Goal: Transaction & Acquisition: Purchase product/service

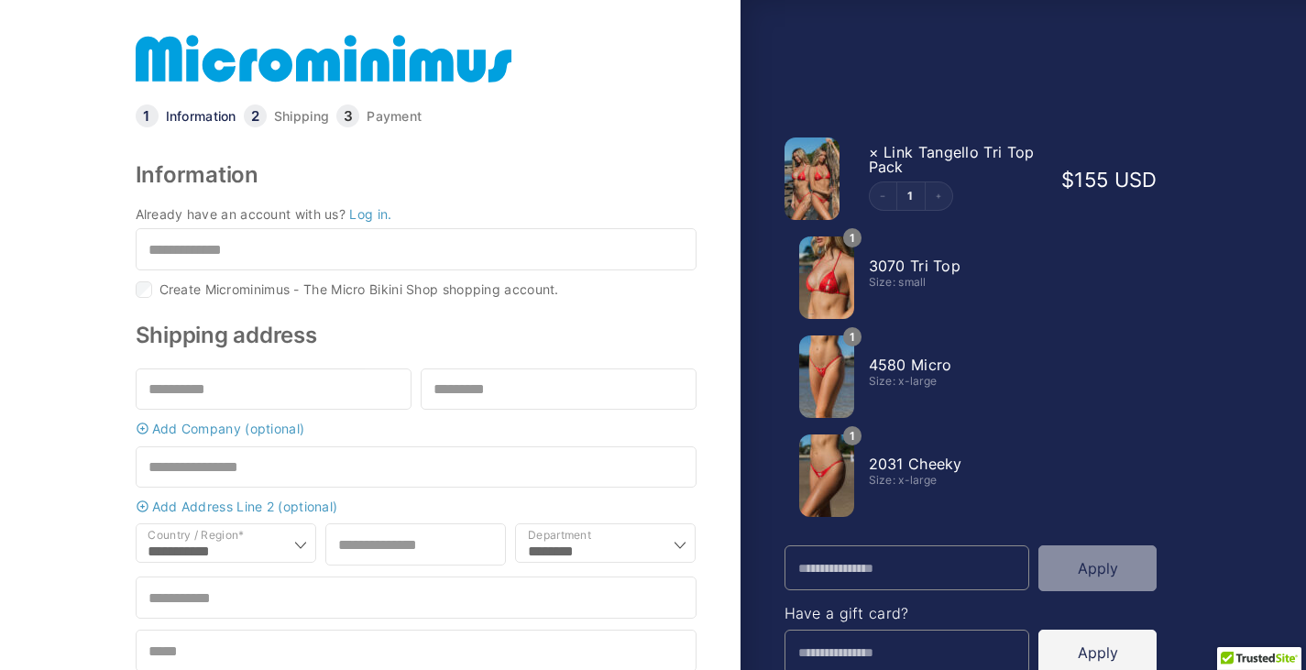
select select "**"
select select "******"
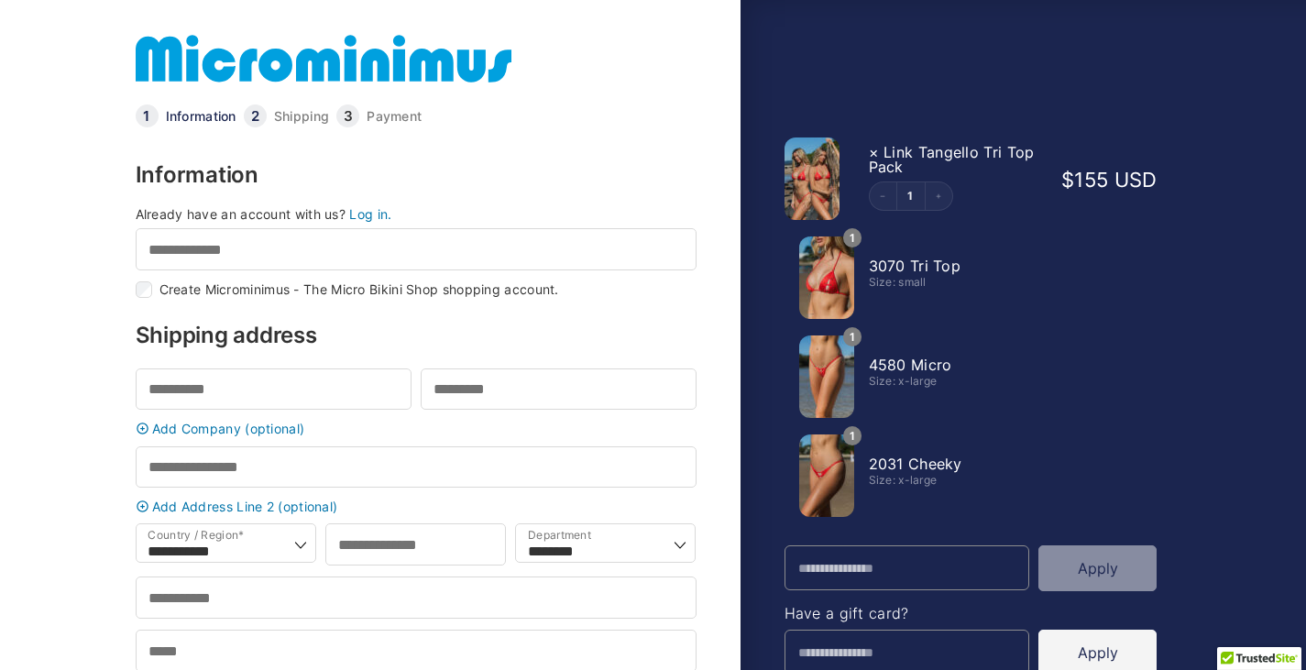
click at [177, 56] on link at bounding box center [324, 58] width 376 height 59
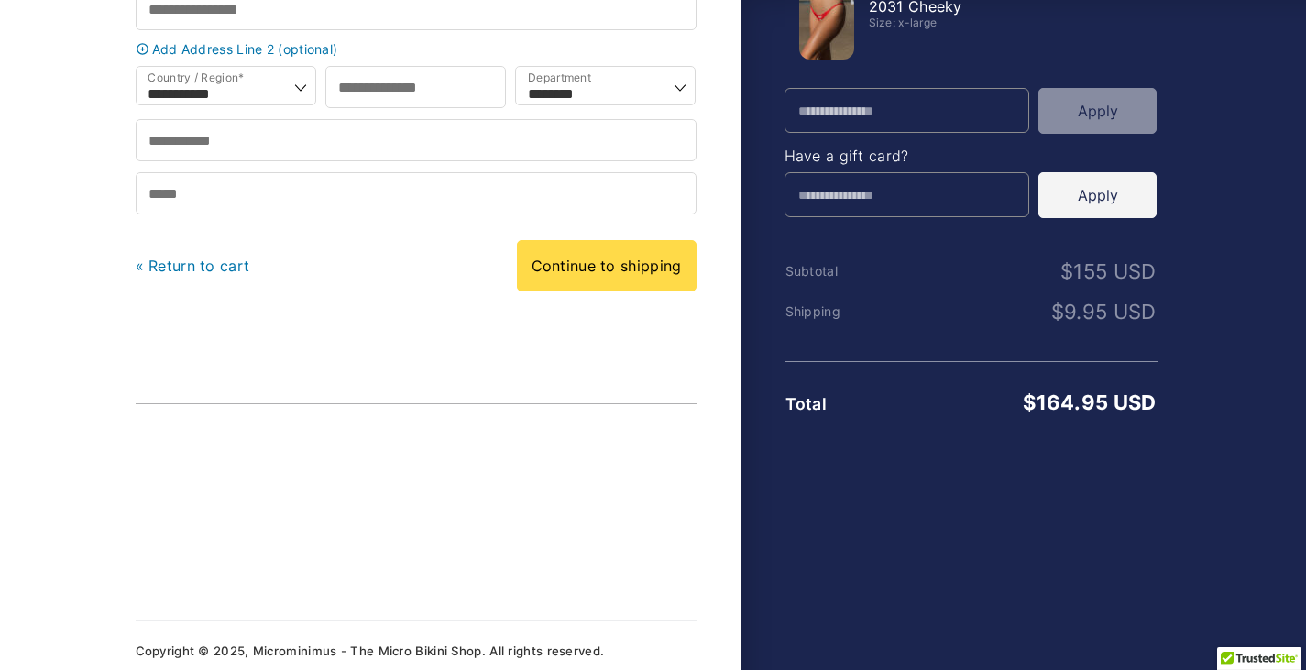
scroll to position [458, 0]
click at [226, 274] on link "« Return to cart" at bounding box center [193, 265] width 115 height 18
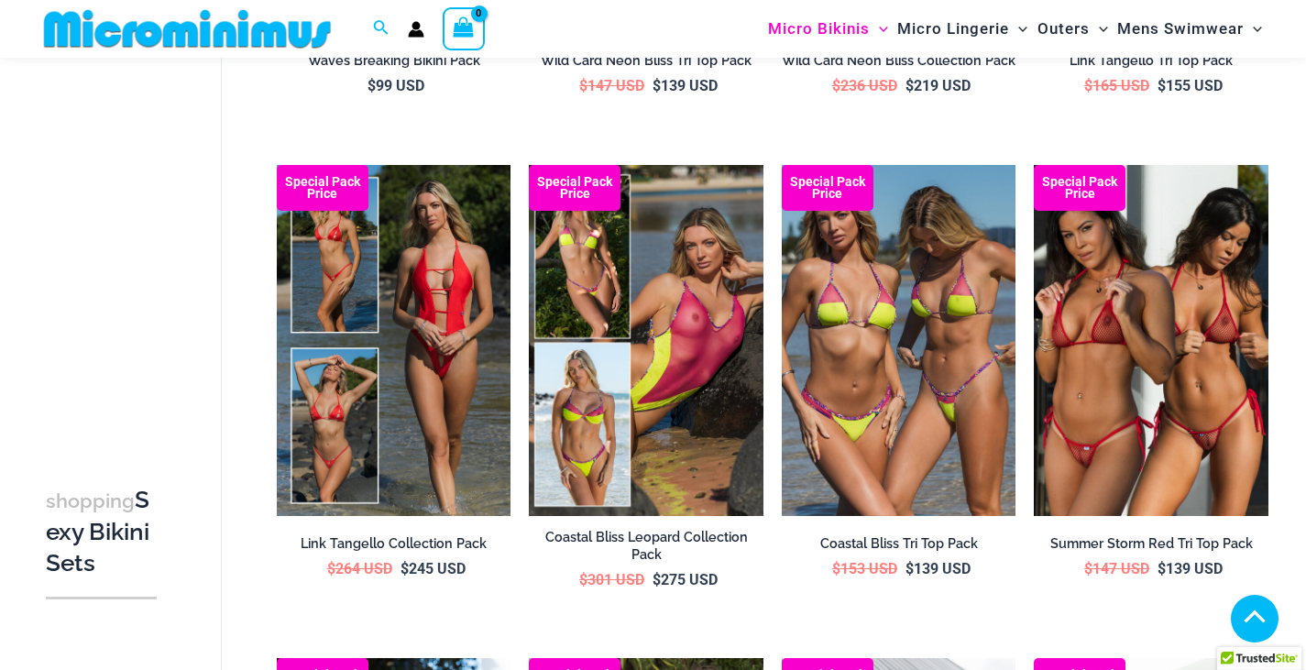
scroll to position [534, 0]
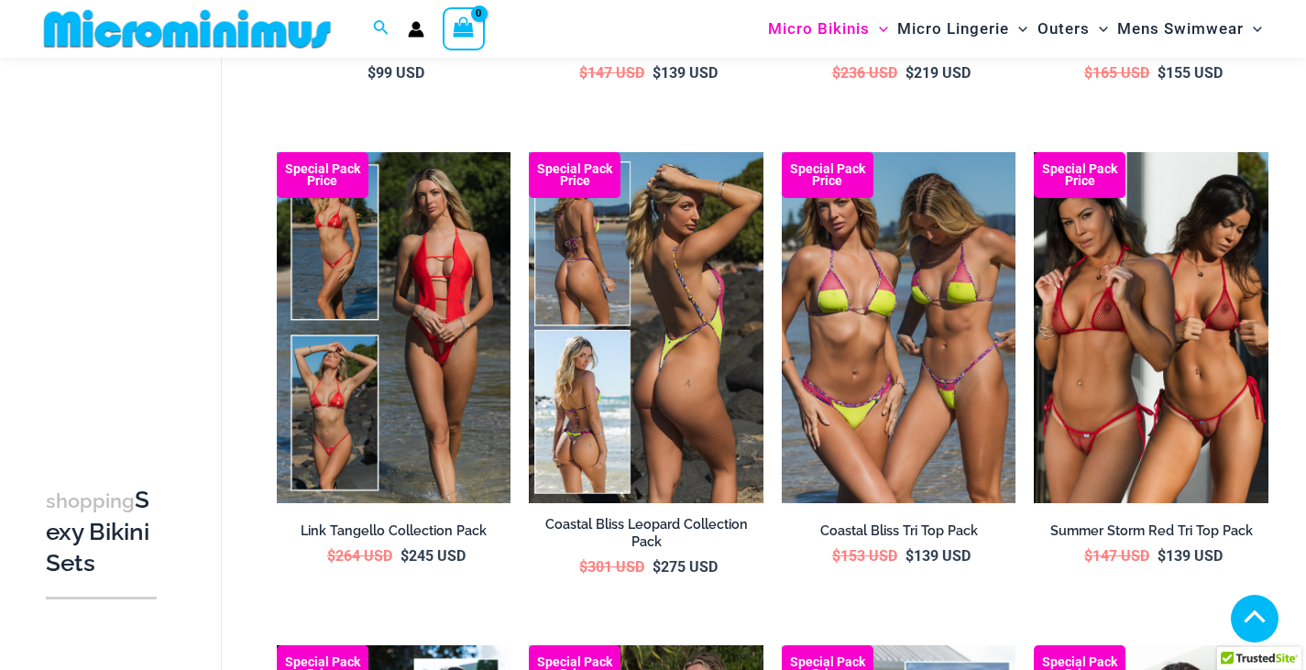
click at [695, 268] on img at bounding box center [646, 327] width 235 height 351
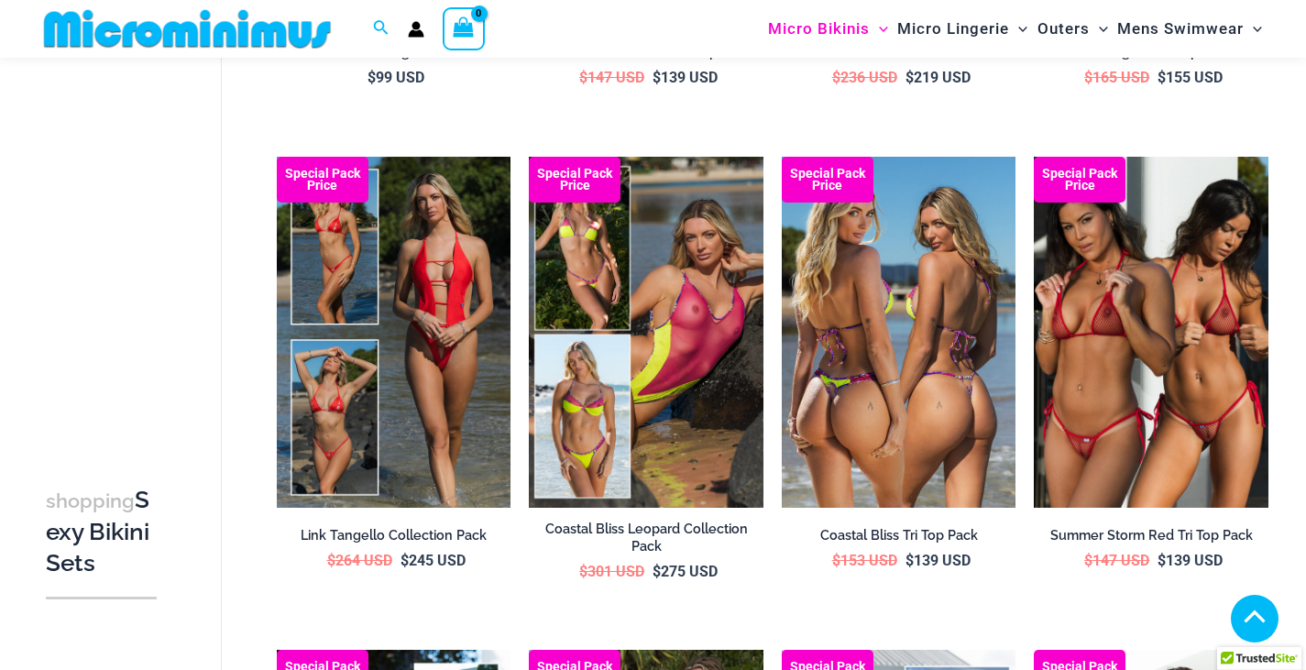
click at [947, 280] on img at bounding box center [899, 332] width 235 height 351
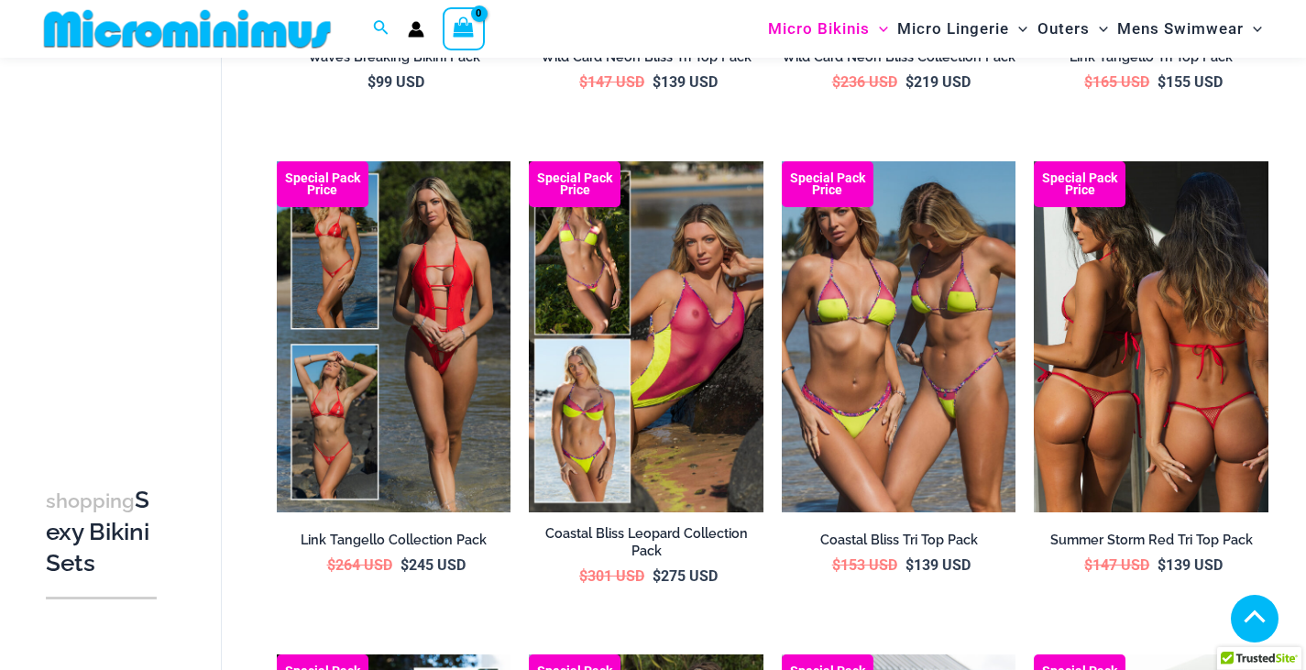
click at [1081, 338] on img at bounding box center [1151, 336] width 235 height 351
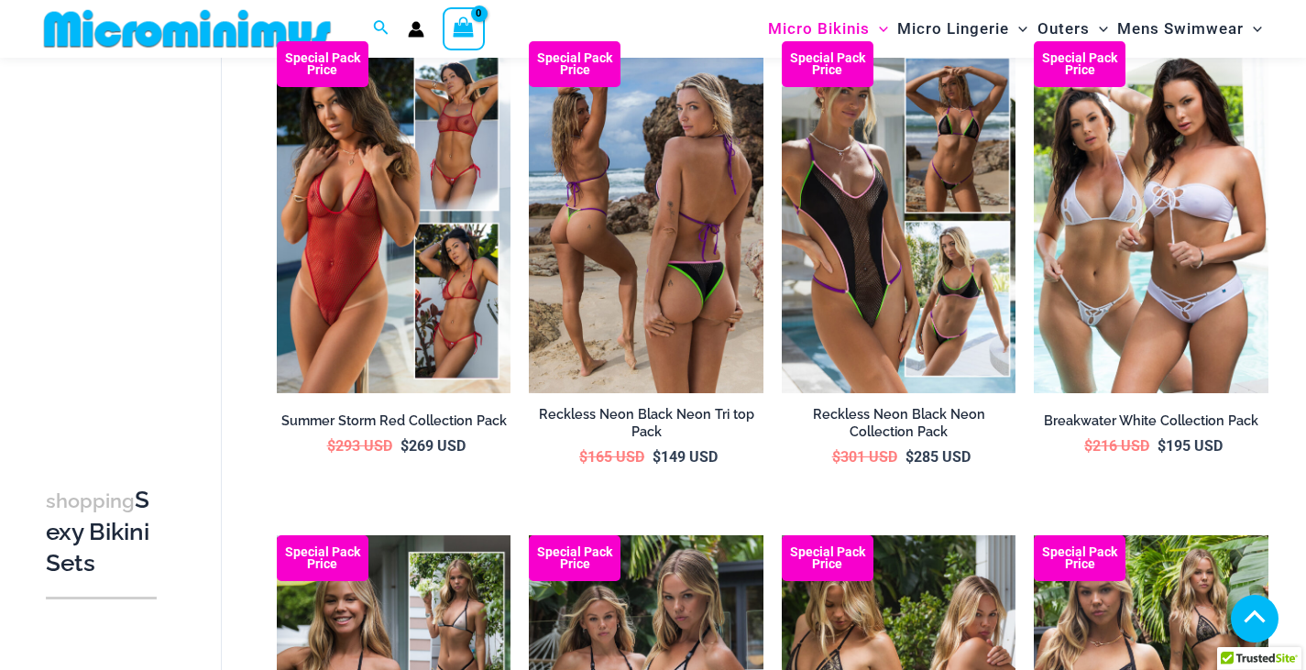
scroll to position [1167, 0]
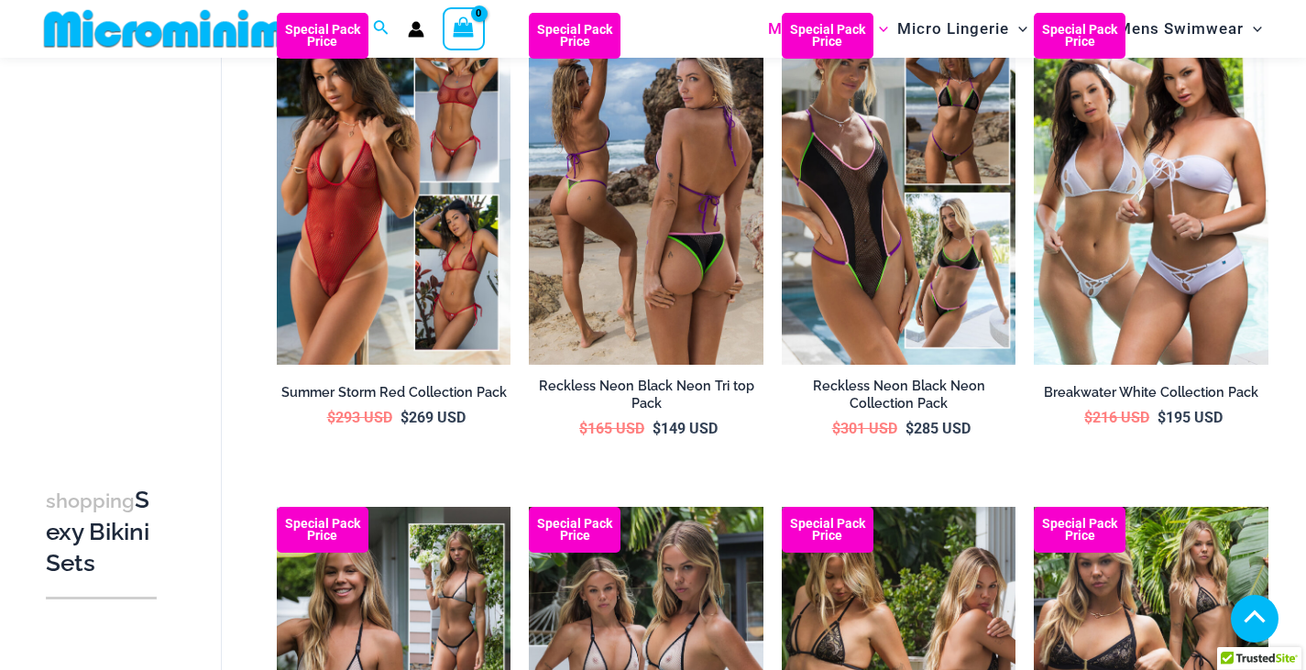
click at [672, 298] on img at bounding box center [646, 188] width 235 height 351
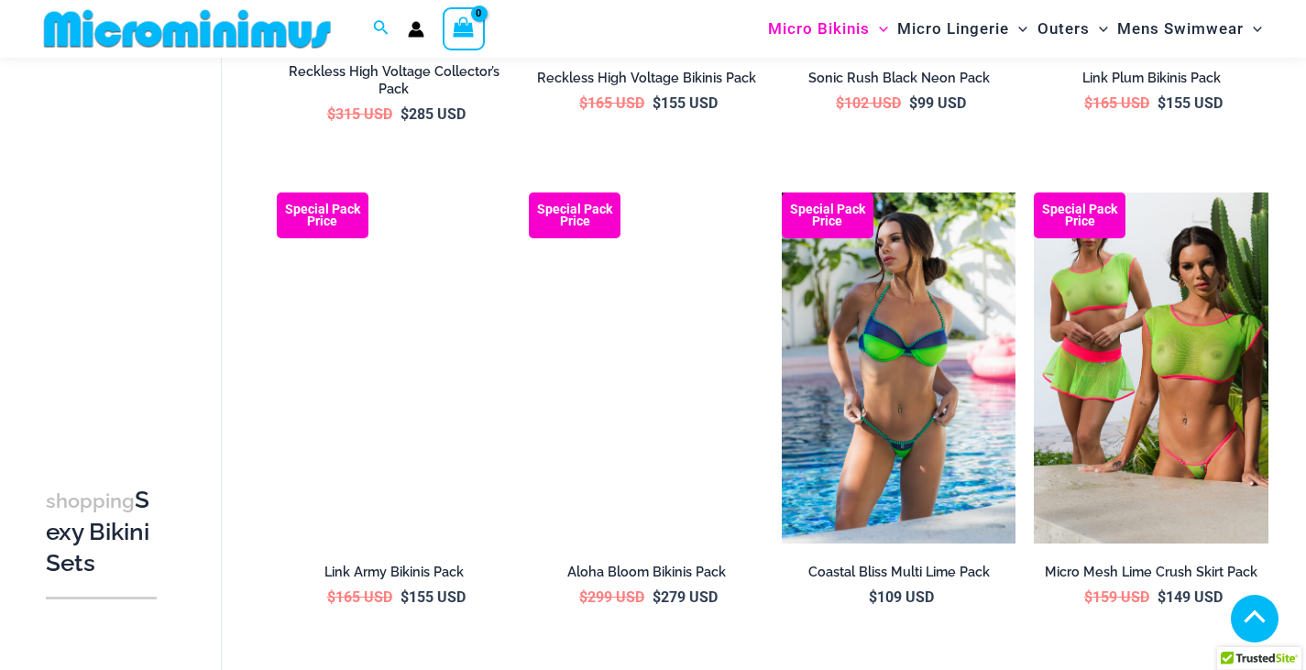
scroll to position [3002, 0]
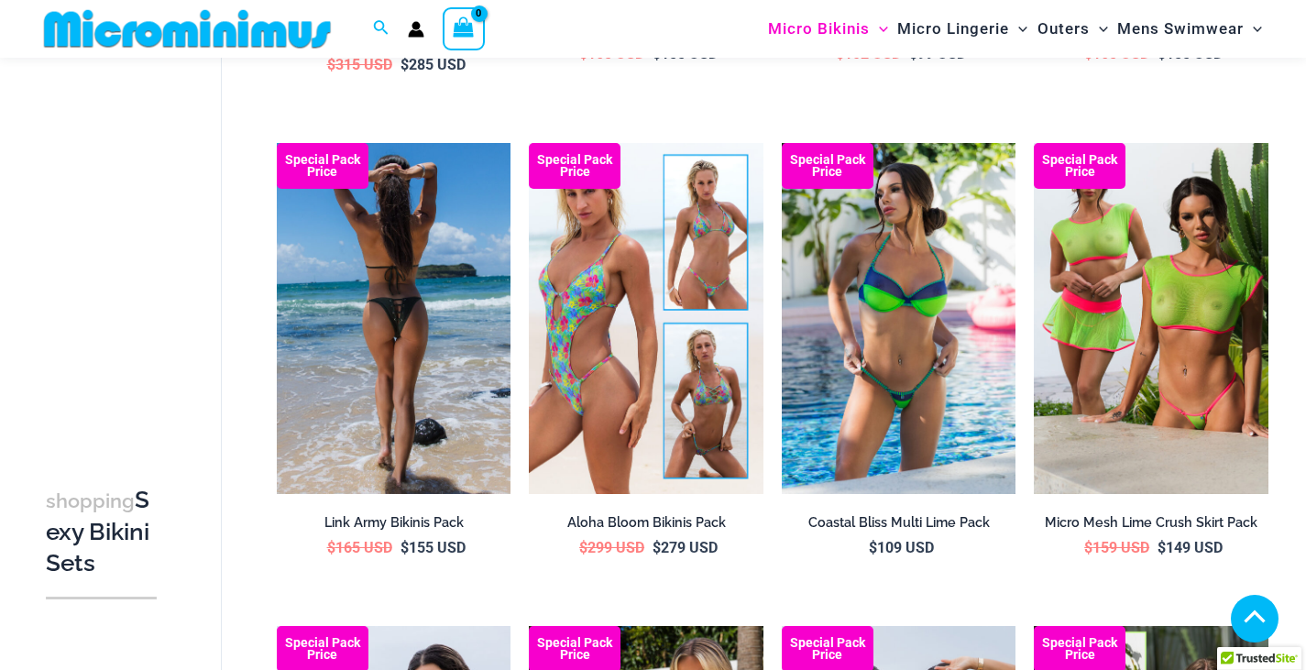
click at [404, 307] on img at bounding box center [394, 318] width 235 height 351
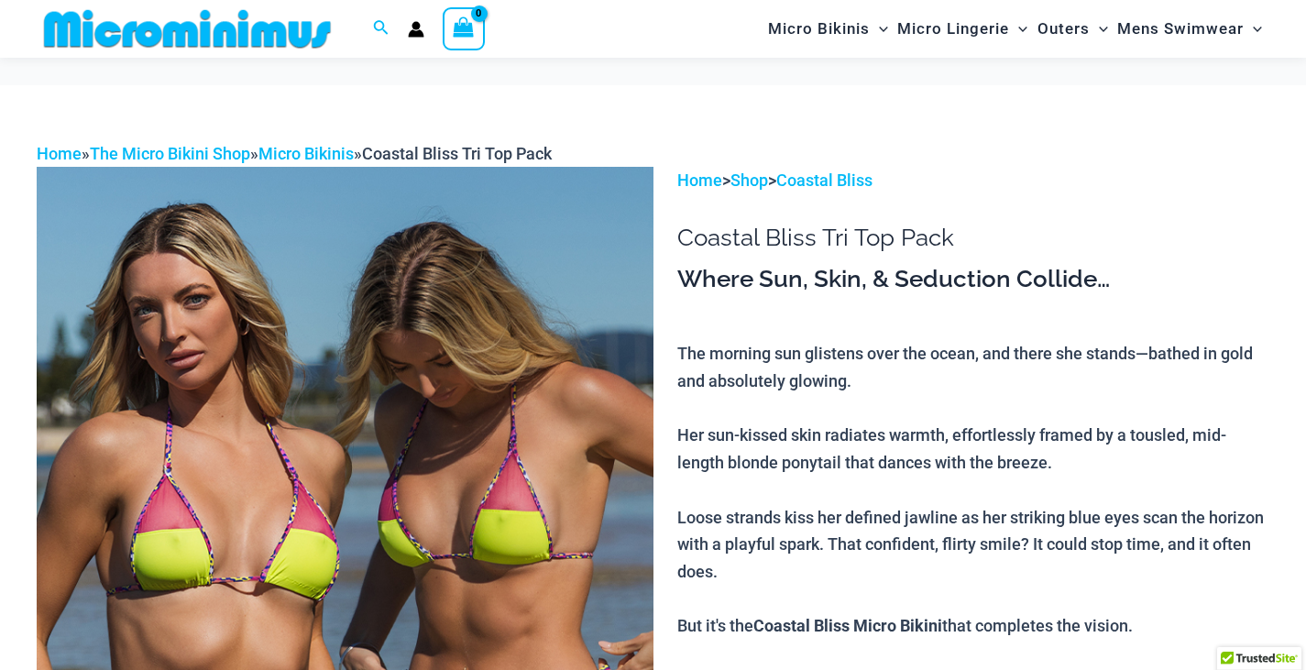
scroll to position [168, 0]
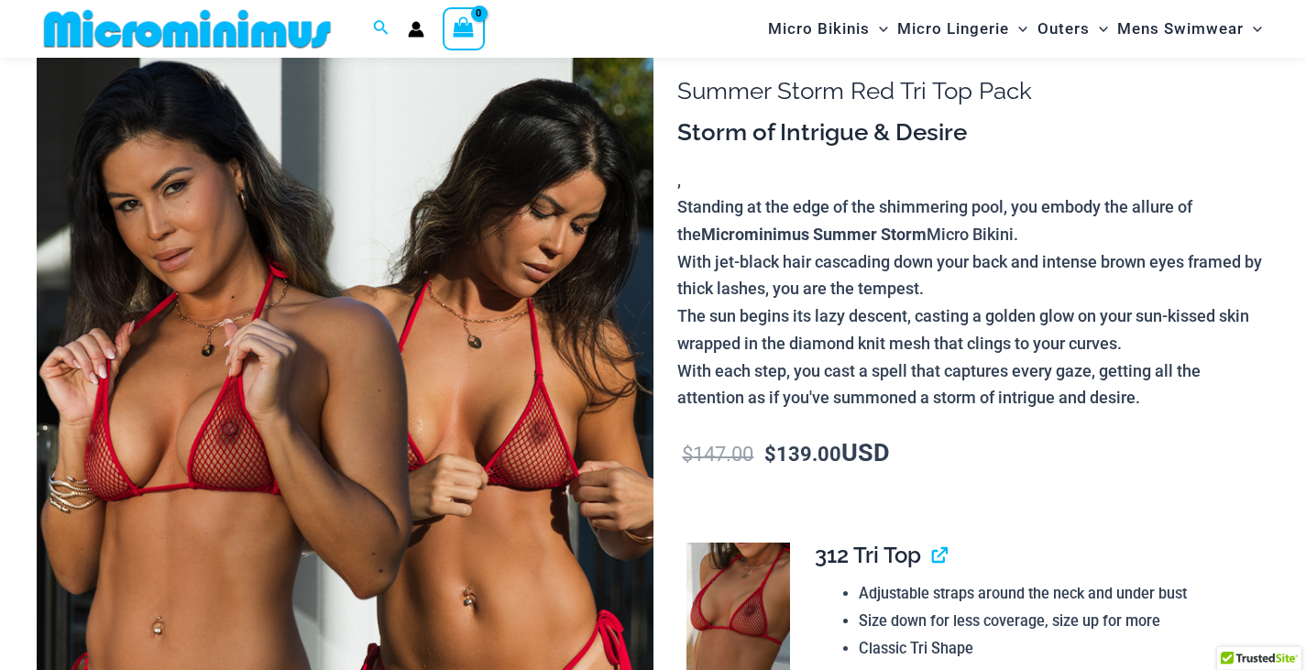
scroll to position [167, 0]
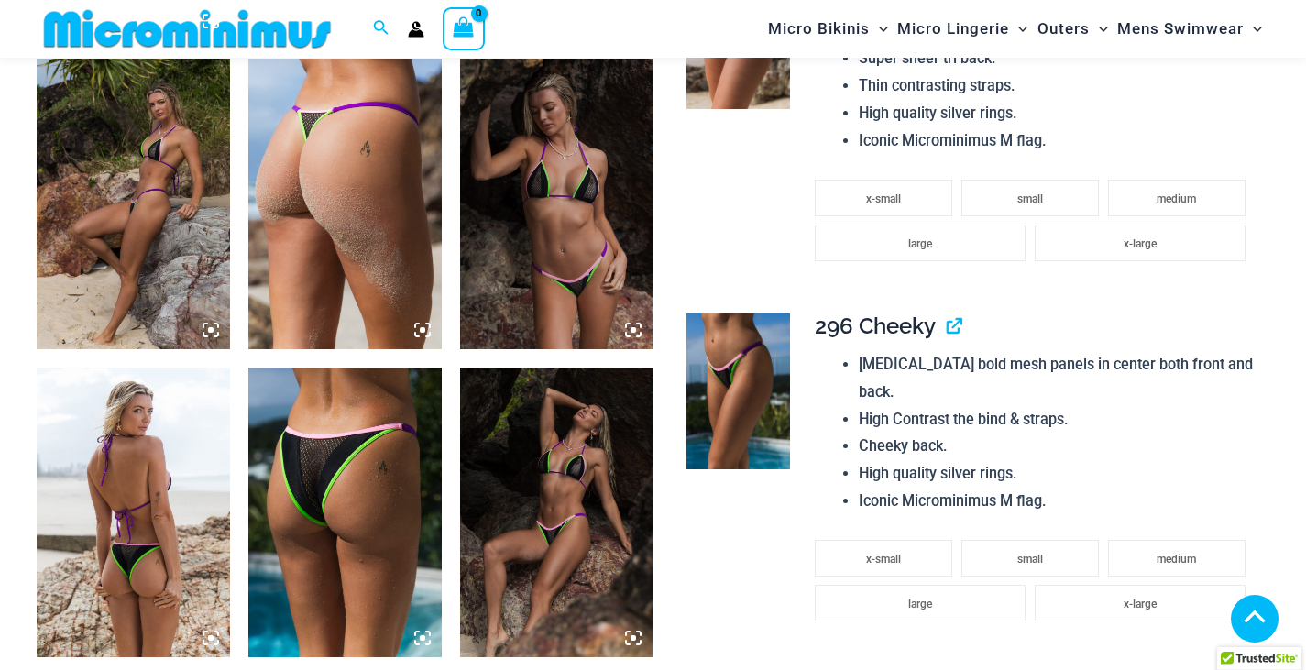
scroll to position [1451, 0]
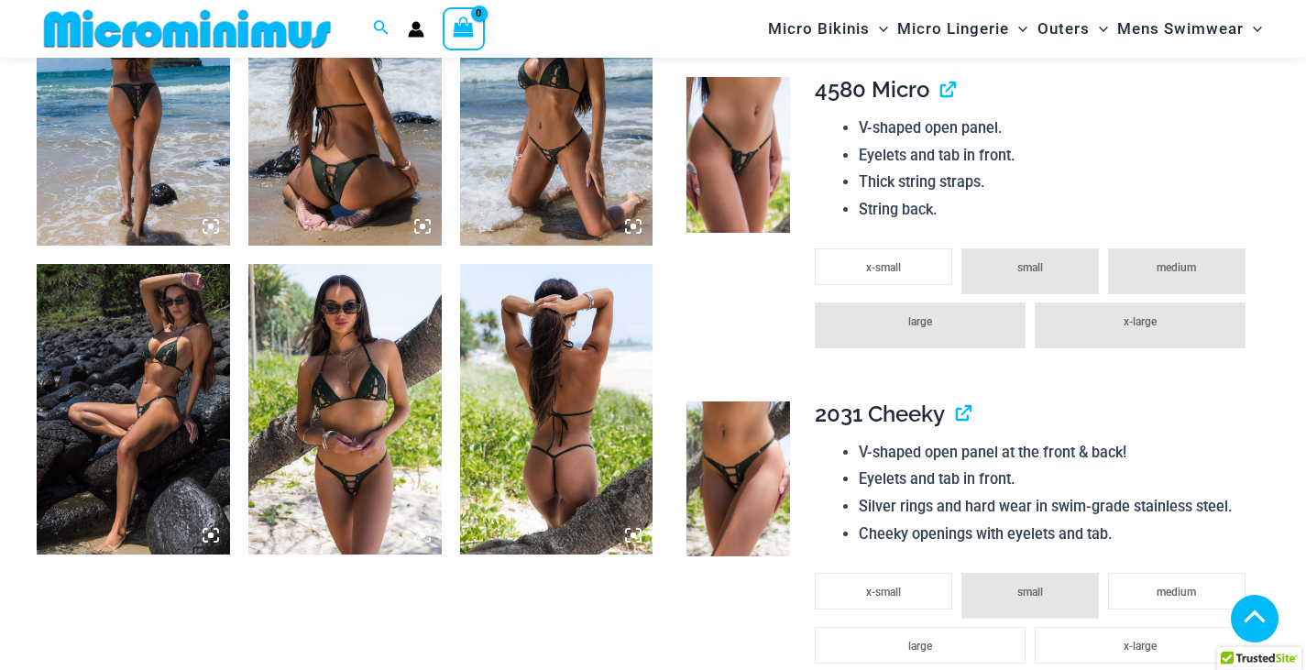
scroll to position [1176, 0]
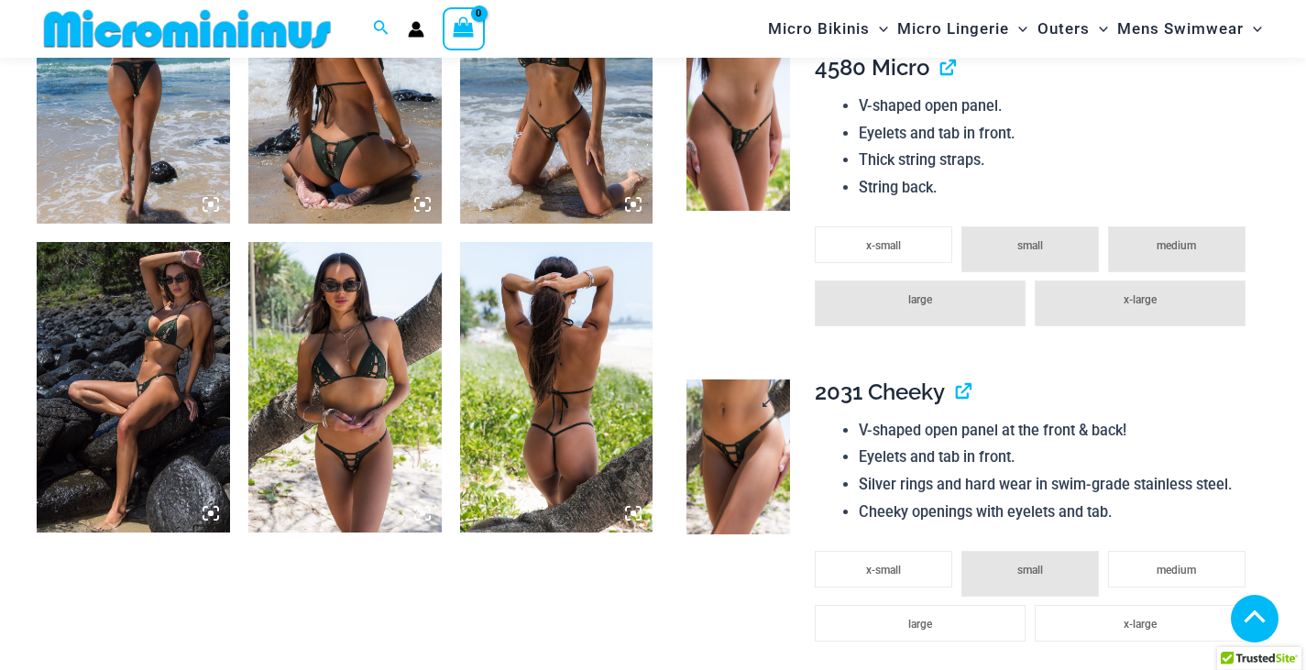
click at [745, 388] on img at bounding box center [739, 456] width 104 height 155
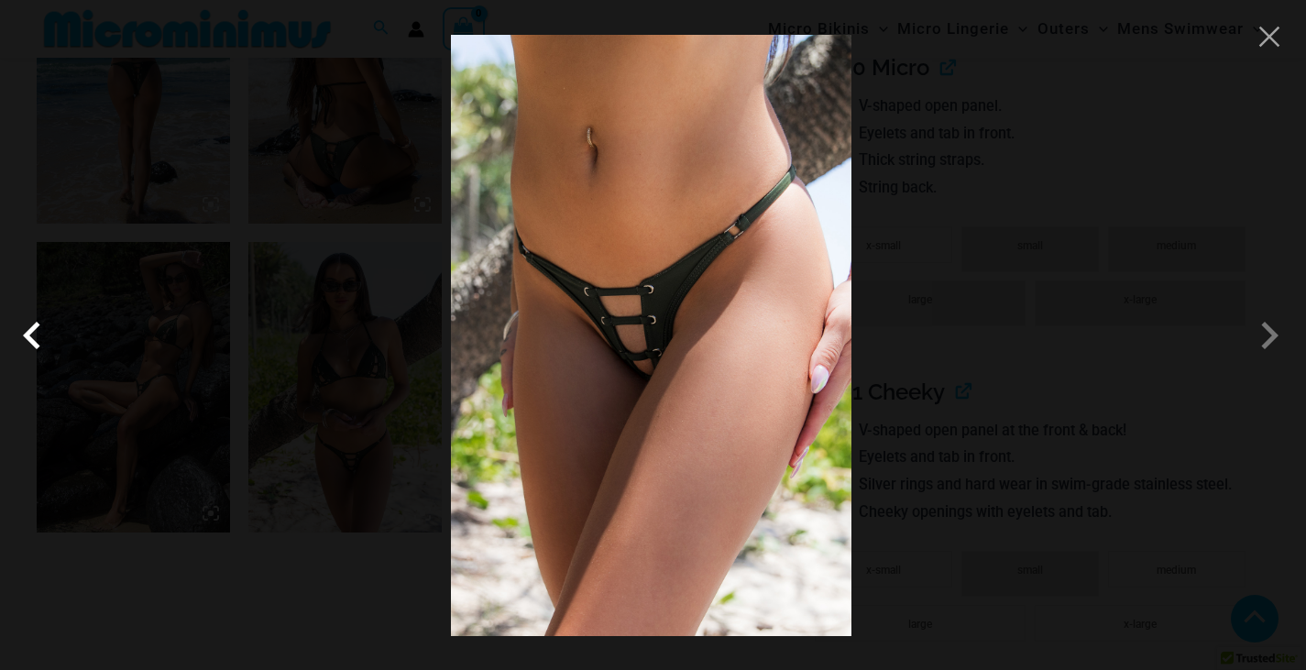
click at [36, 344] on span at bounding box center [36, 335] width 55 height 55
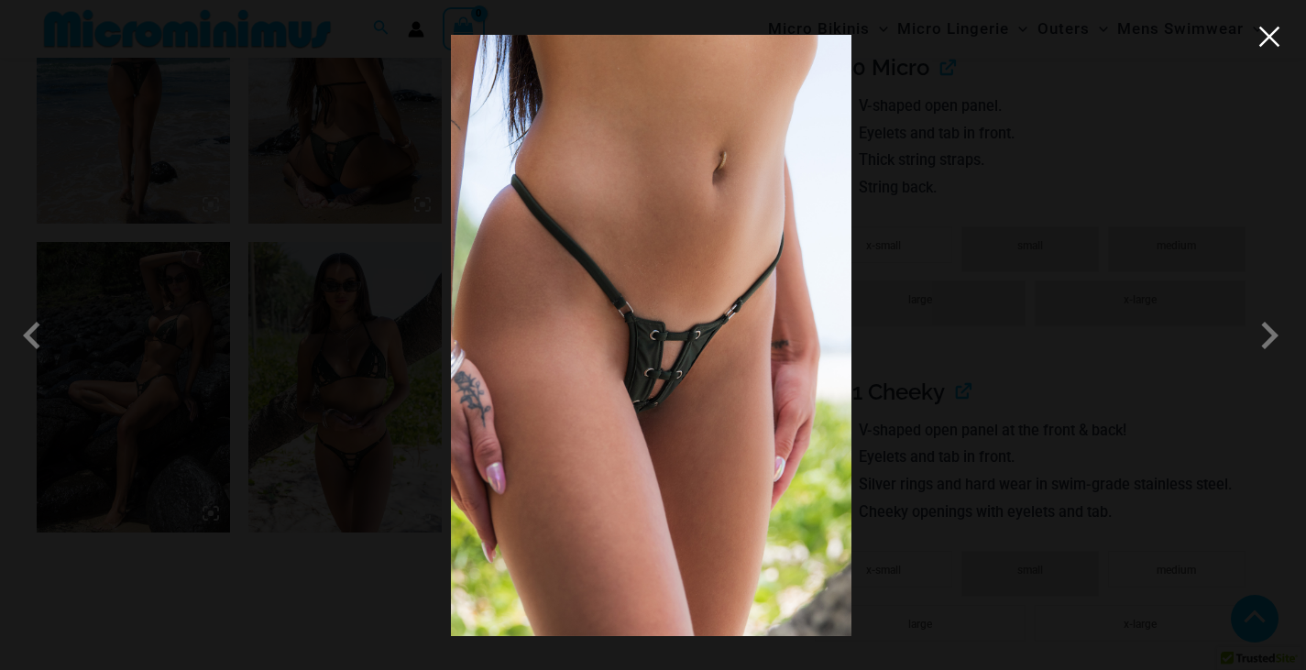
click at [1271, 47] on button "Close" at bounding box center [1269, 36] width 27 height 27
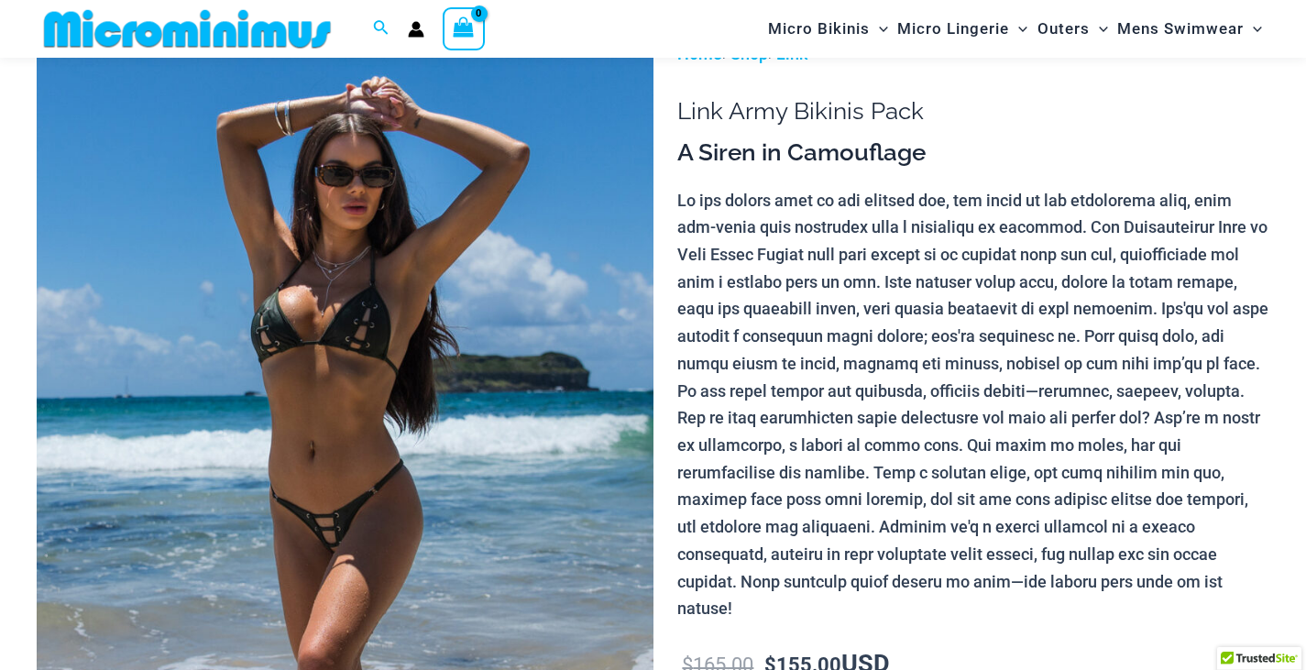
scroll to position [0, 0]
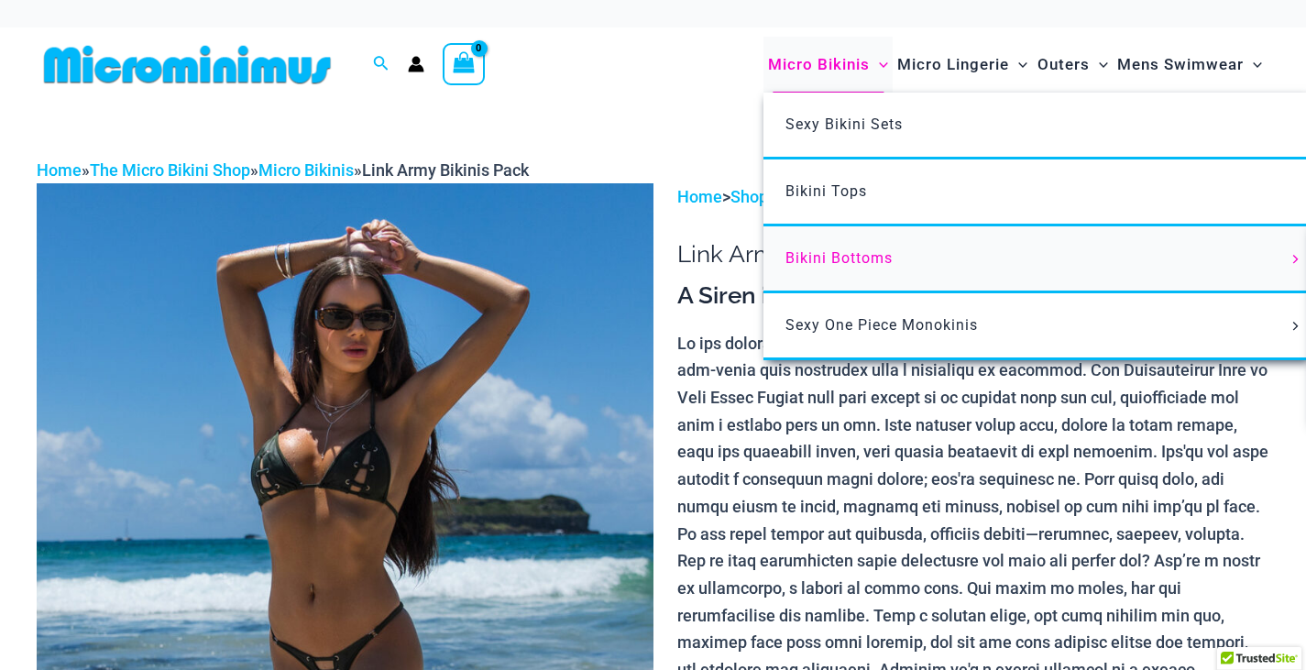
click at [850, 257] on span "Bikini Bottoms" at bounding box center [839, 257] width 107 height 17
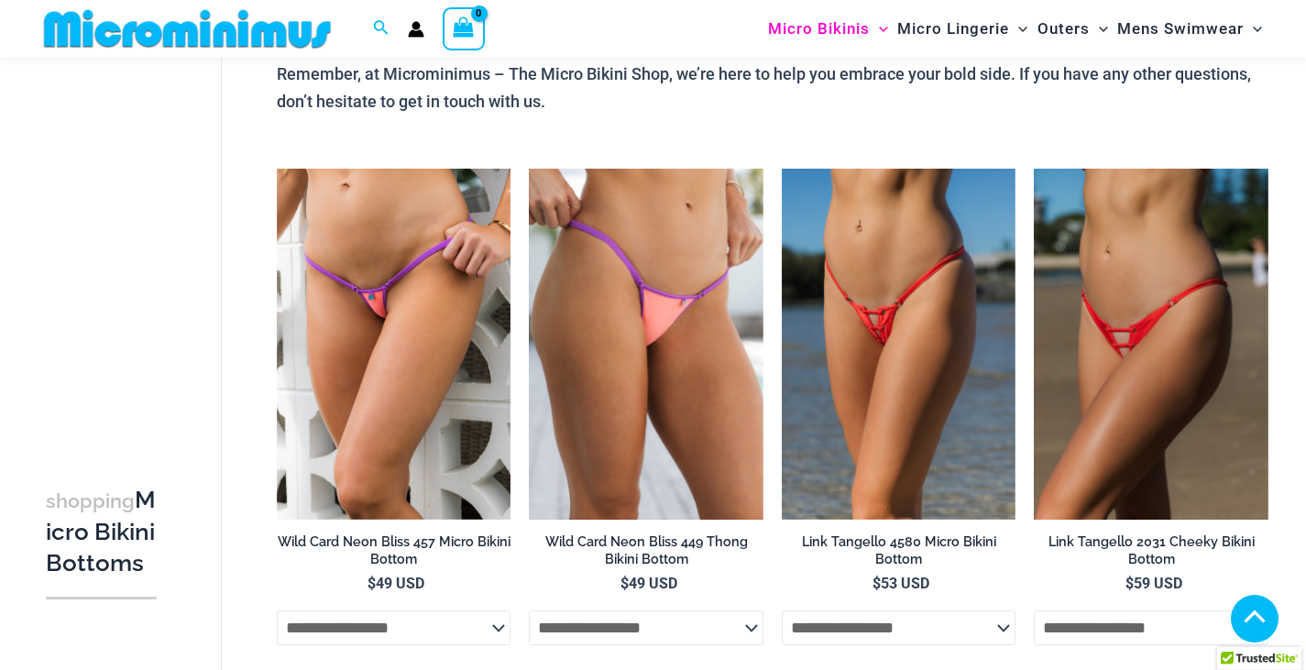
scroll to position [970, 0]
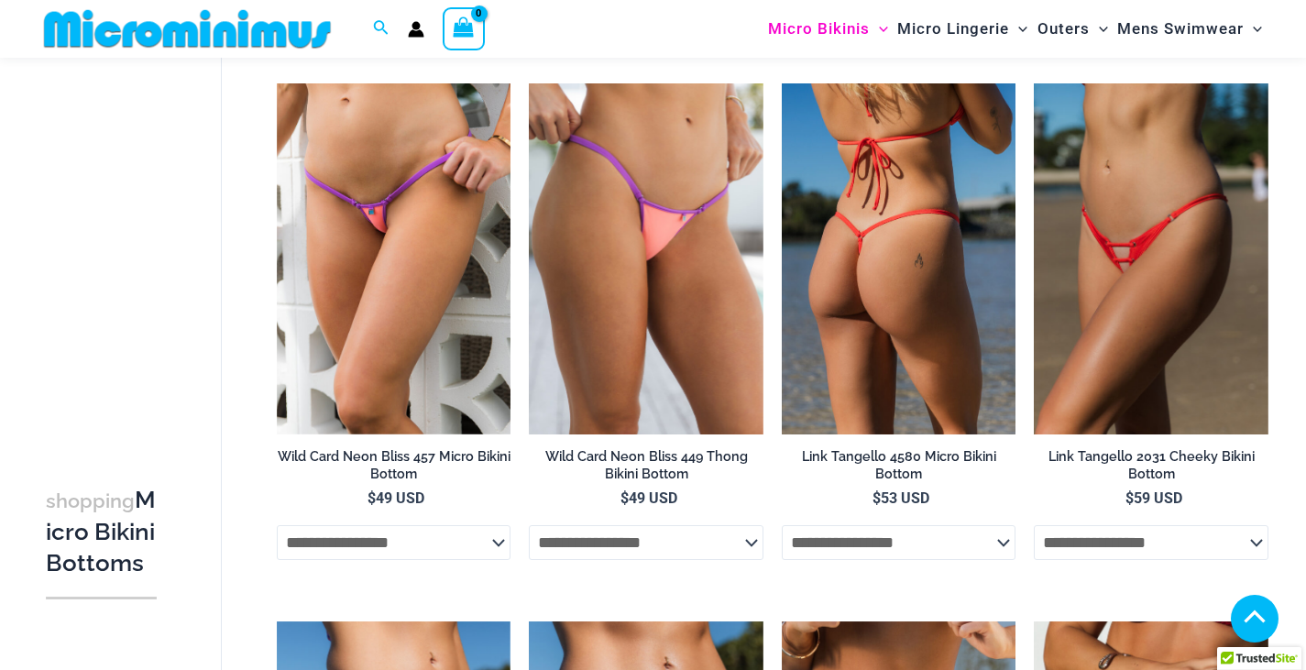
click at [922, 182] on img at bounding box center [899, 258] width 235 height 351
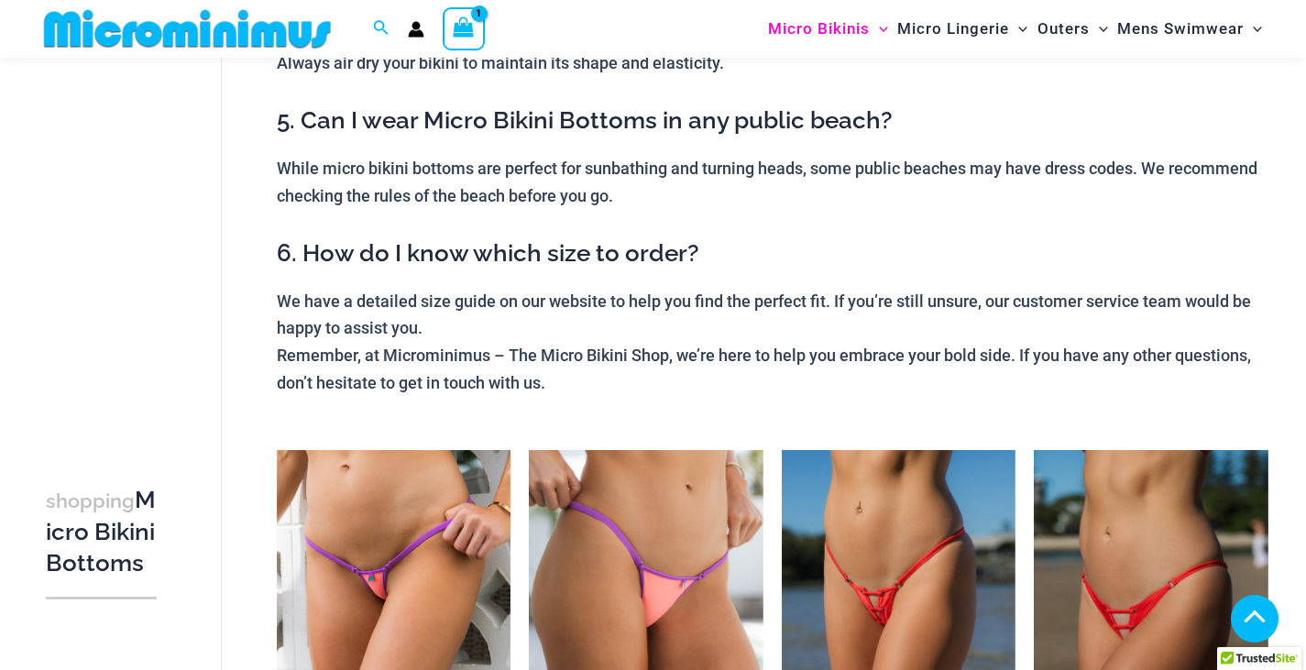
scroll to position [420, 0]
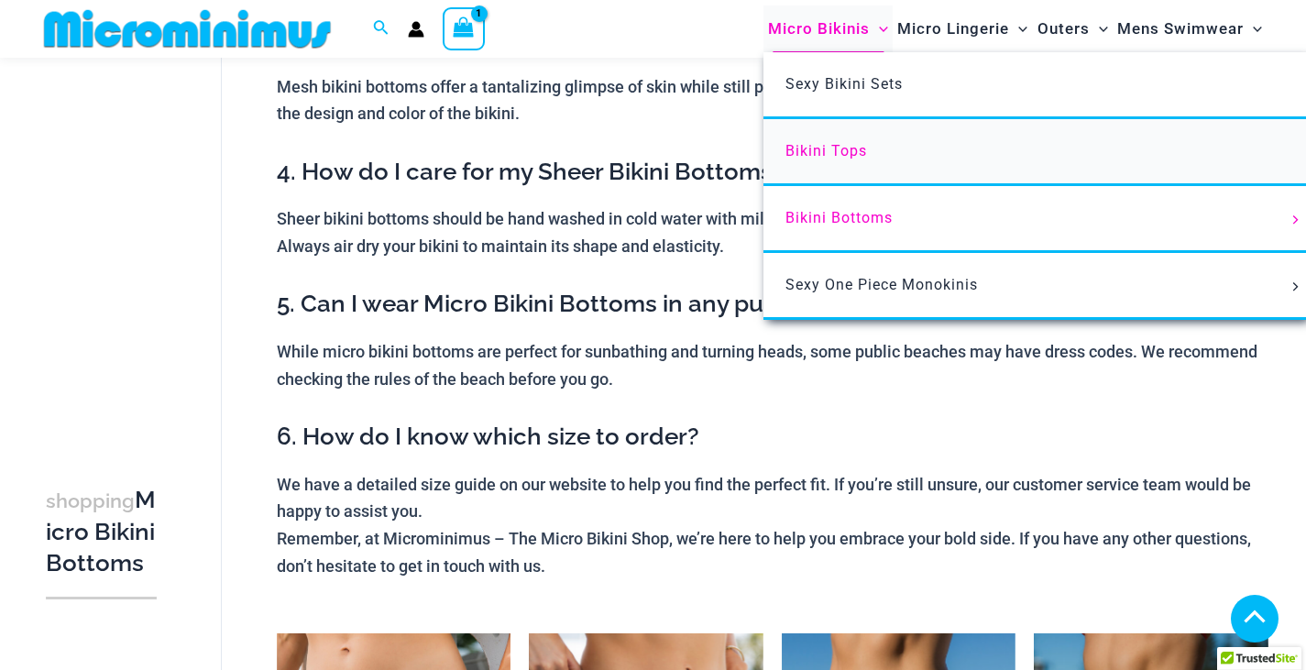
click at [814, 143] on span "Bikini Tops" at bounding box center [827, 150] width 82 height 17
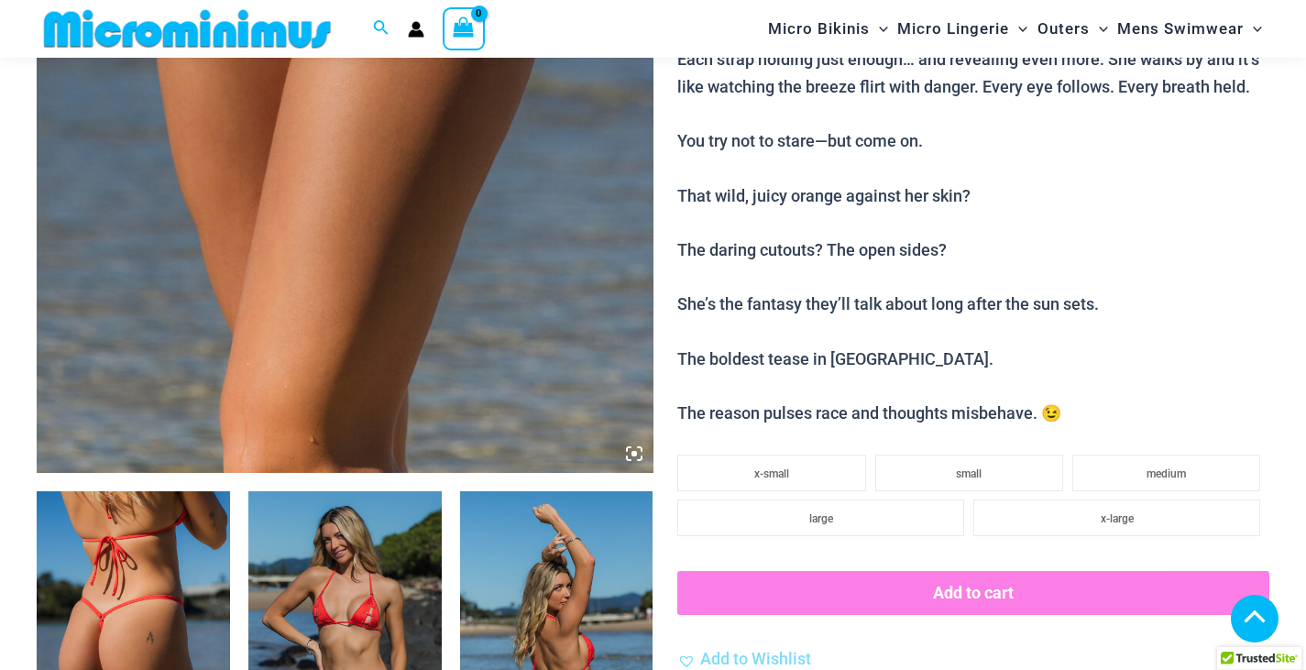
scroll to position [628, 0]
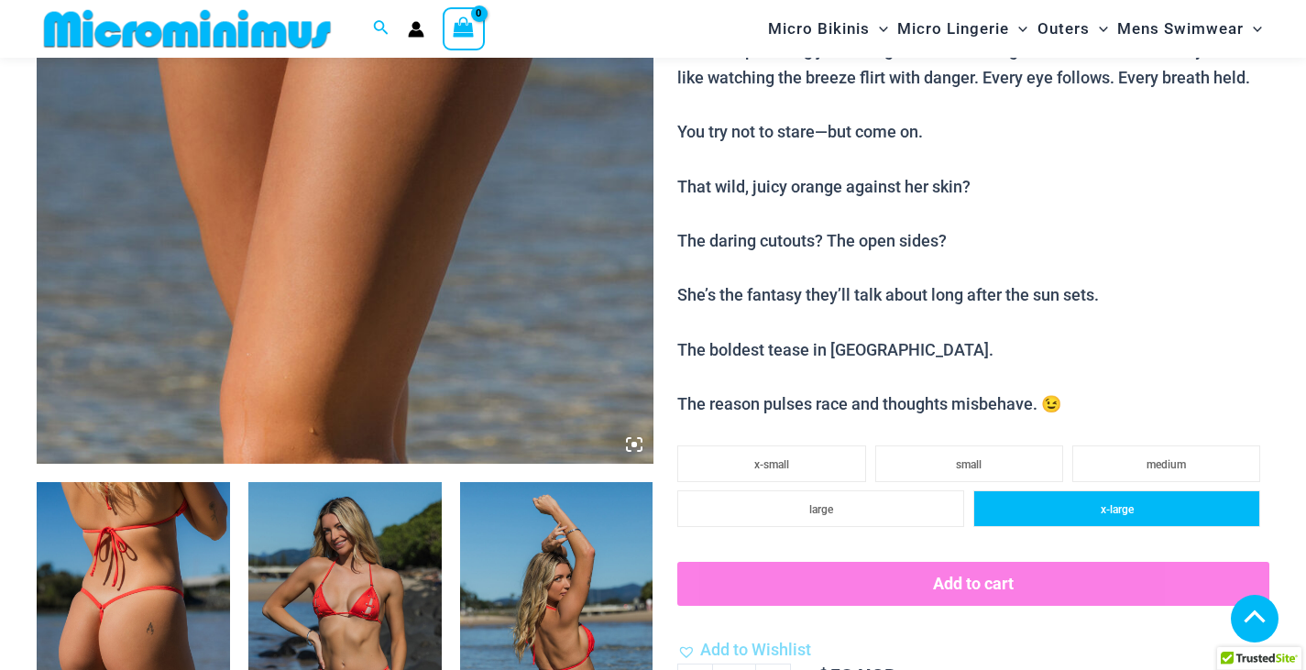
drag, startPoint x: 1022, startPoint y: 511, endPoint x: 1021, endPoint y: 497, distance: 13.8
click at [1027, 501] on li "x-large" at bounding box center [1116, 508] width 287 height 37
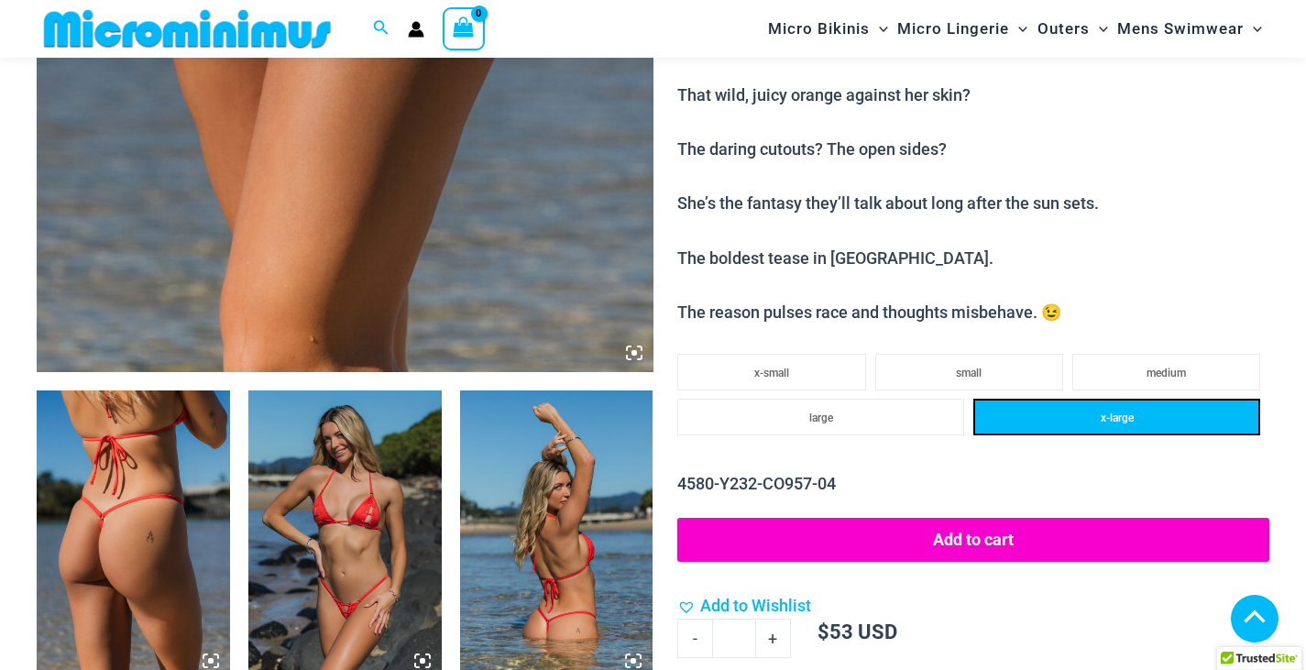
scroll to position [811, 0]
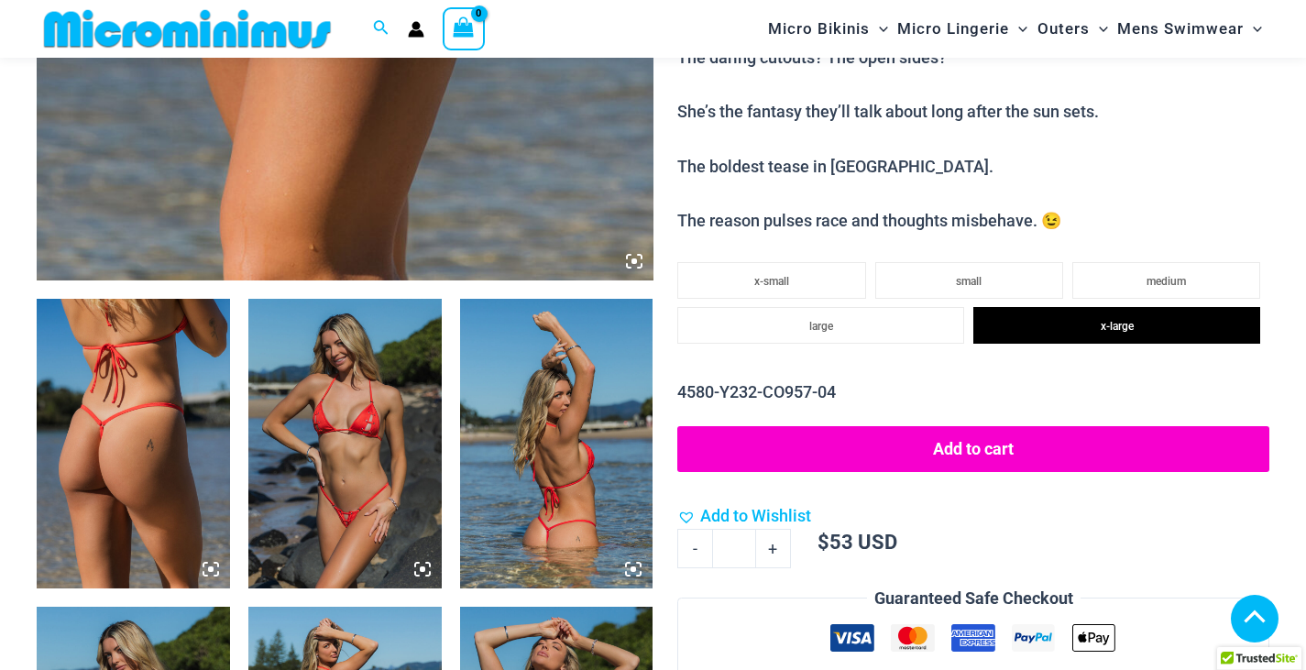
click at [998, 440] on button "Add to cart" at bounding box center [973, 449] width 592 height 46
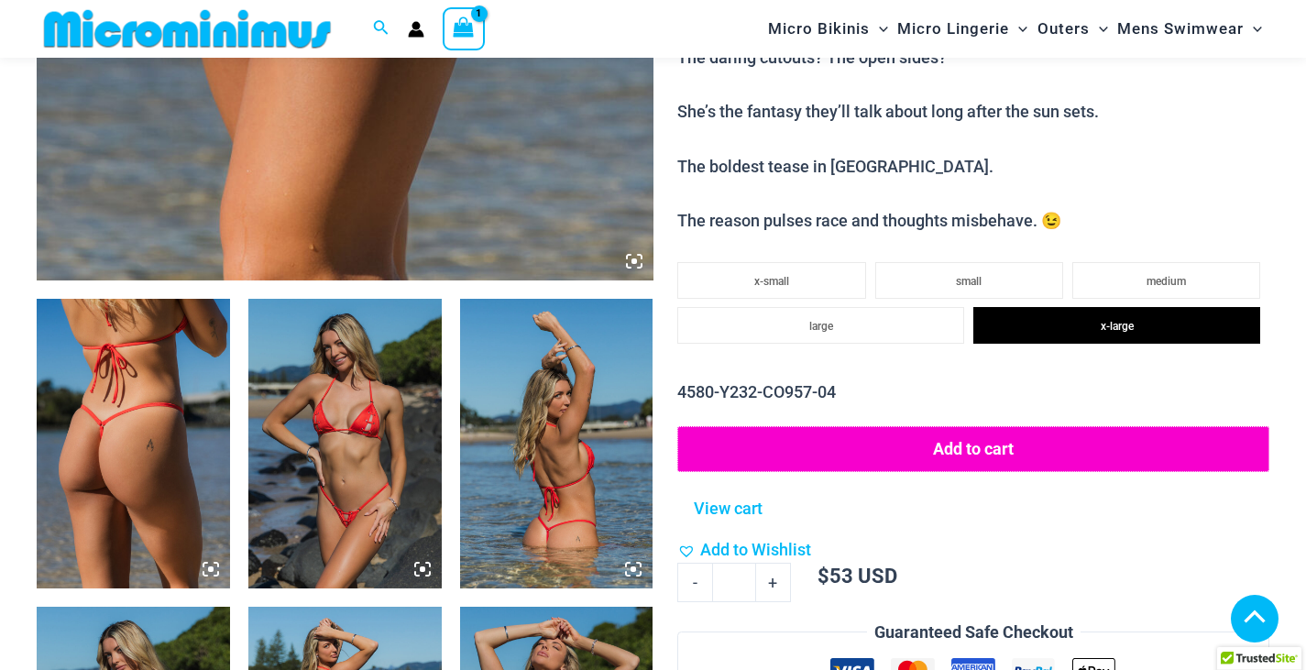
scroll to position [628, 0]
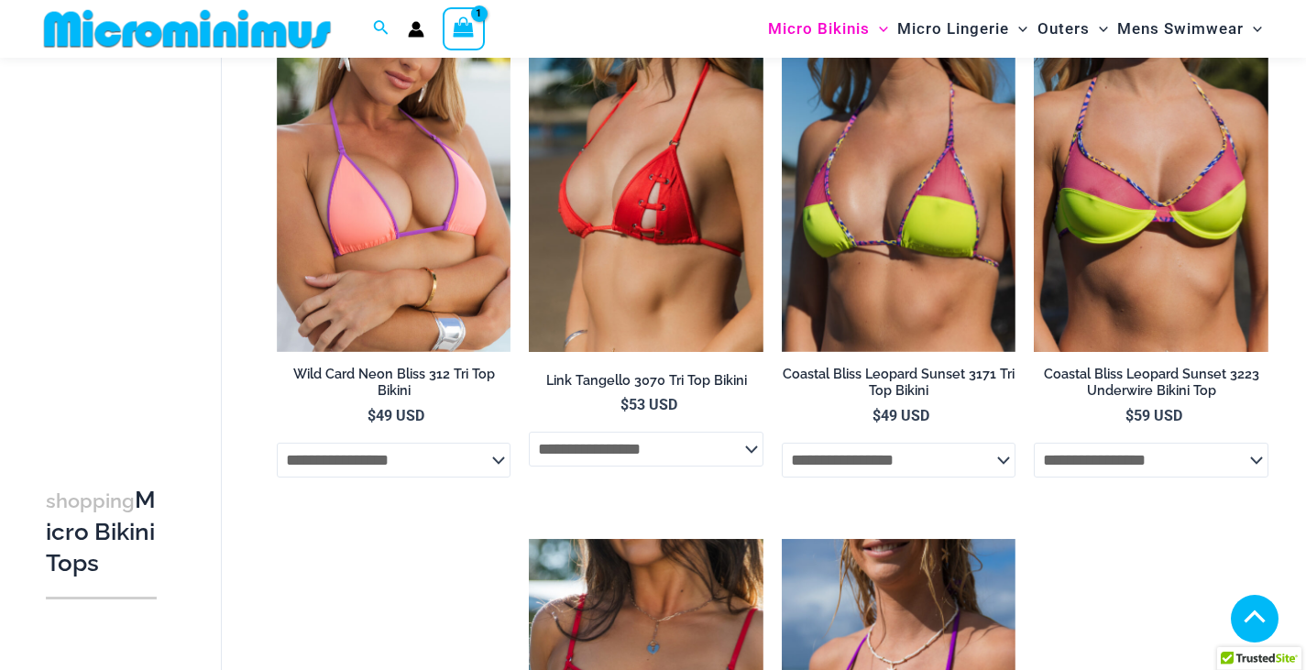
scroll to position [717, 0]
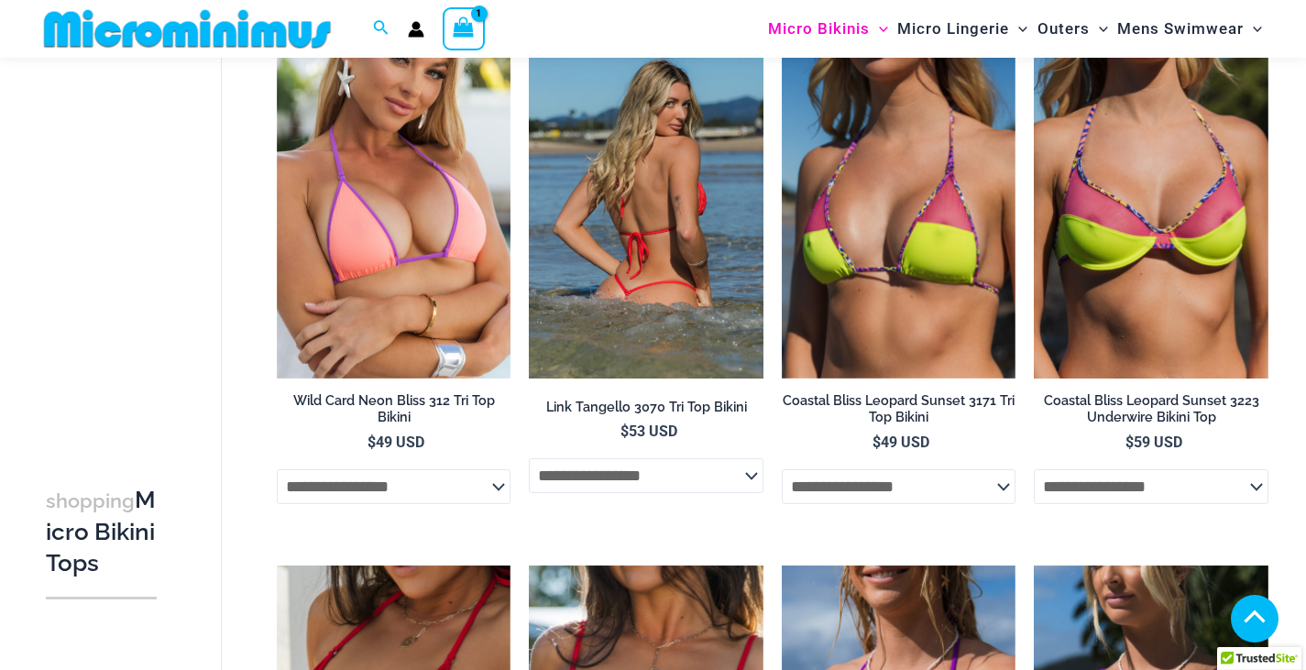
click at [663, 232] on img at bounding box center [646, 202] width 235 height 351
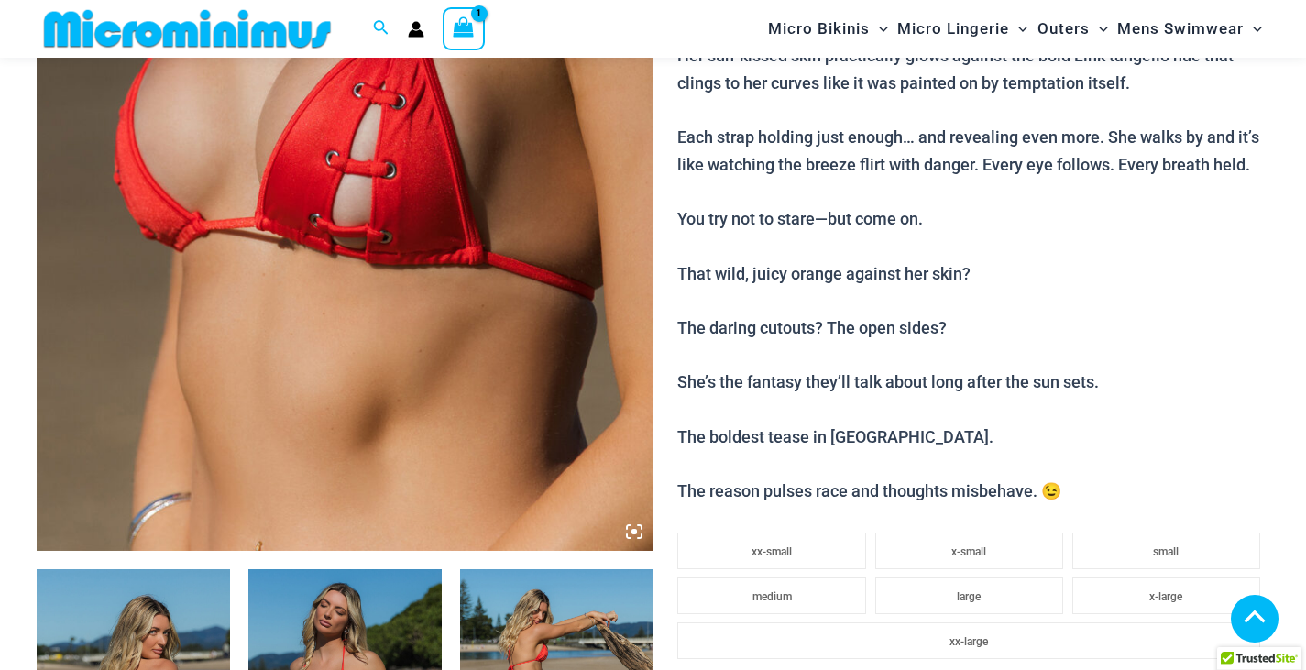
scroll to position [626, 0]
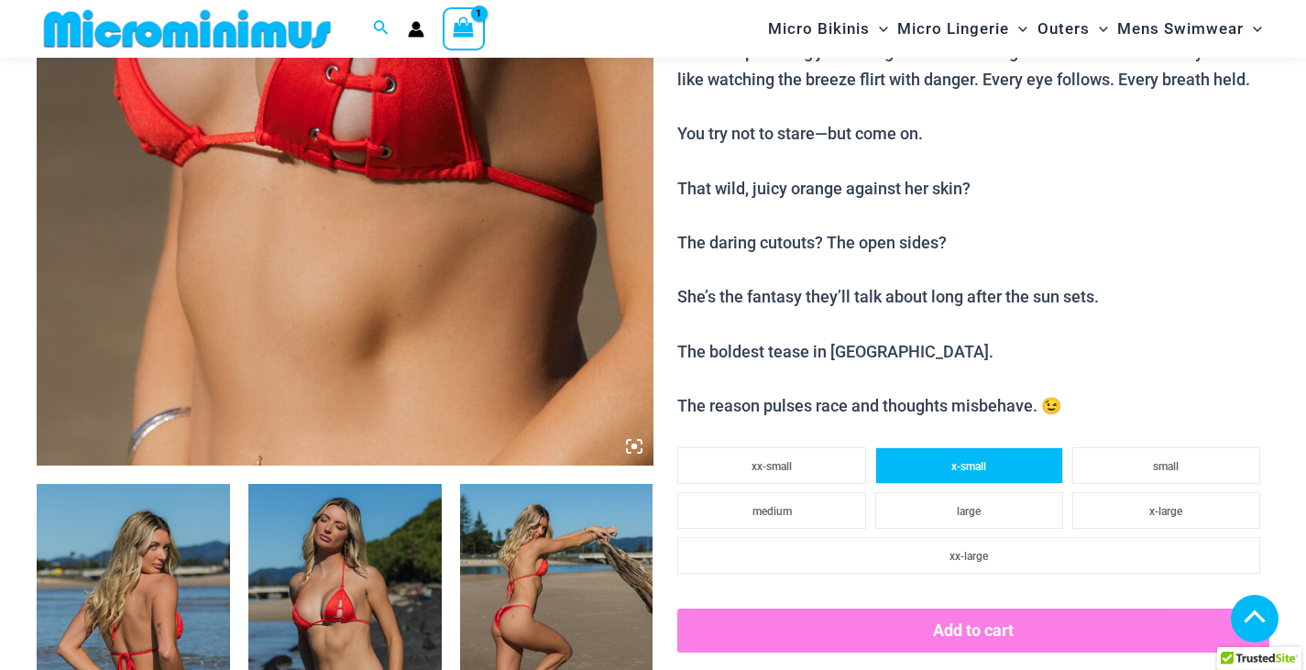
click at [1039, 472] on li "x-small" at bounding box center [969, 465] width 188 height 37
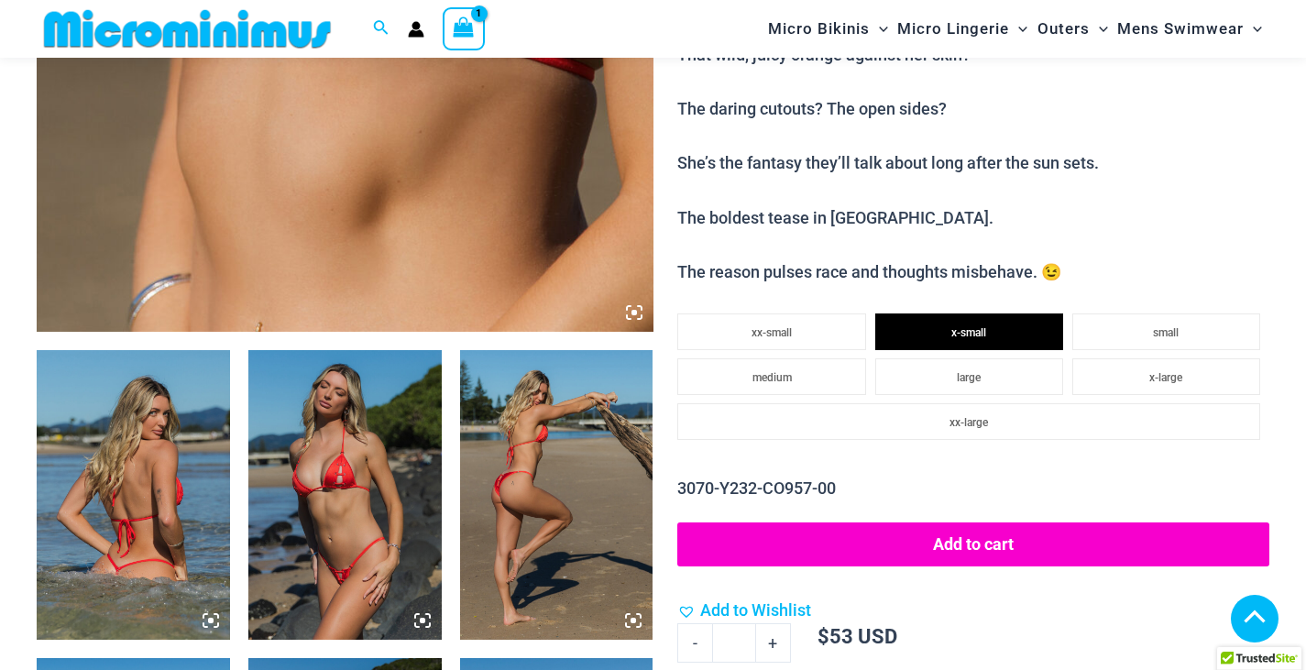
scroll to position [809, 0]
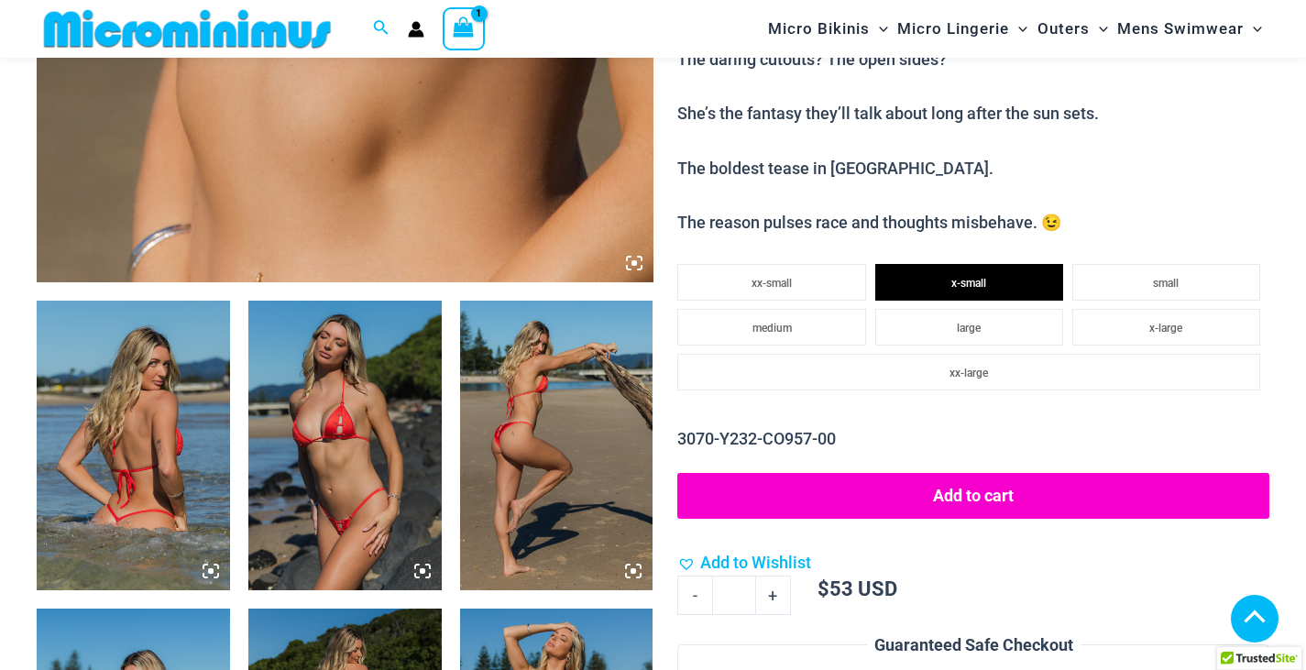
click at [1067, 512] on button "Add to cart" at bounding box center [973, 496] width 592 height 46
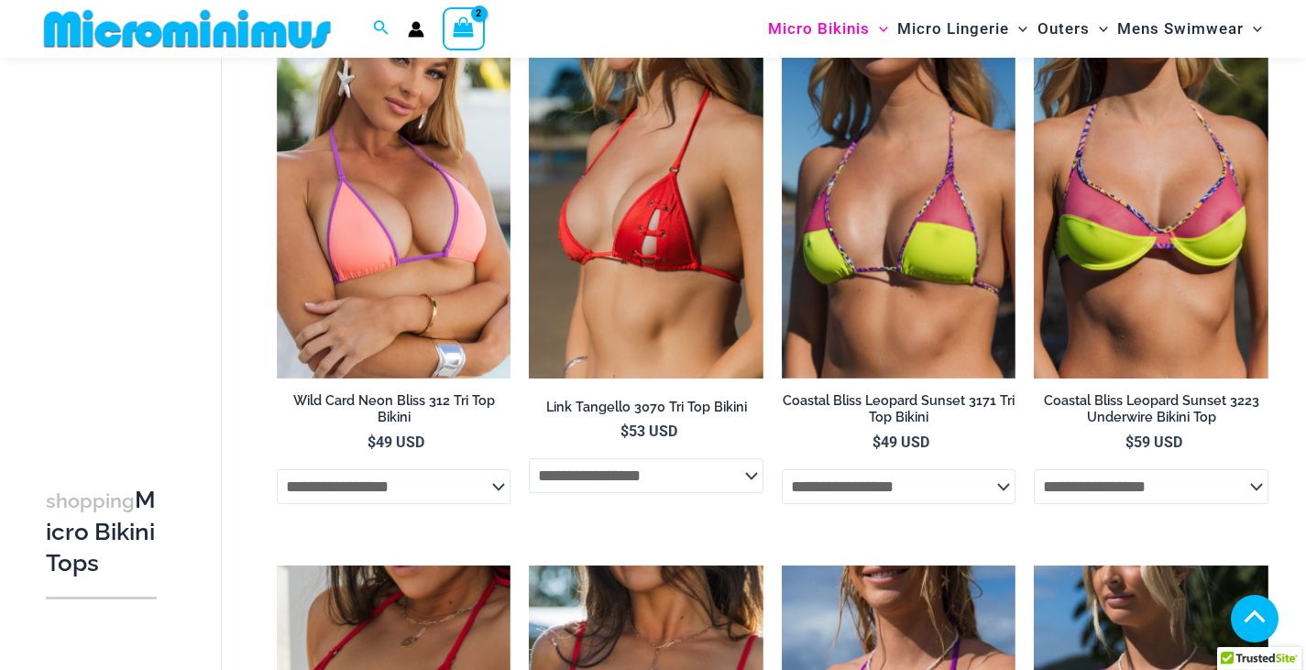
scroll to position [1067, 0]
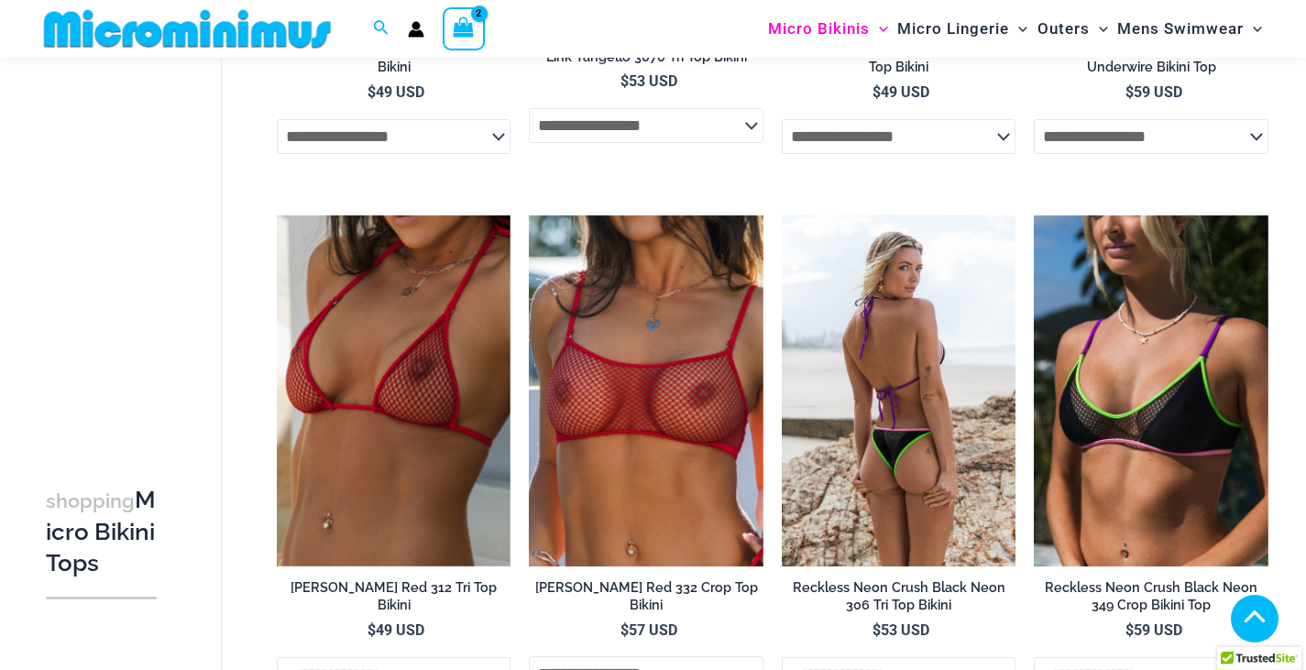
click at [947, 371] on img at bounding box center [899, 390] width 235 height 351
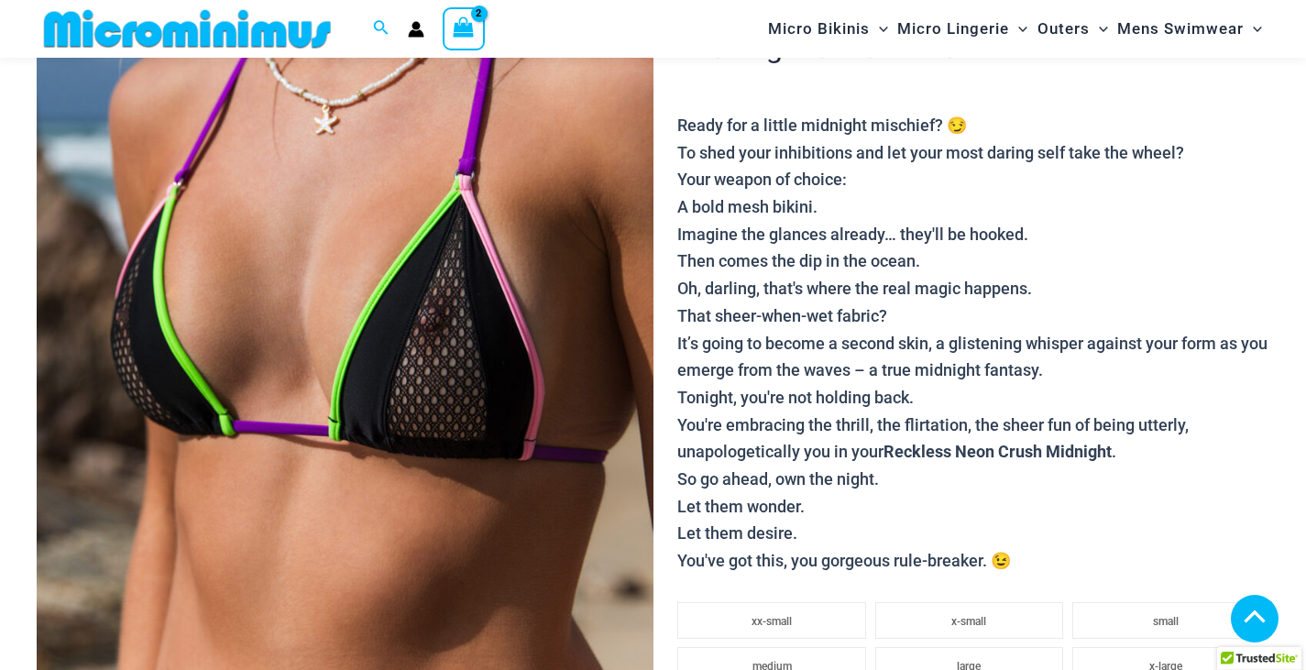
scroll to position [456, 0]
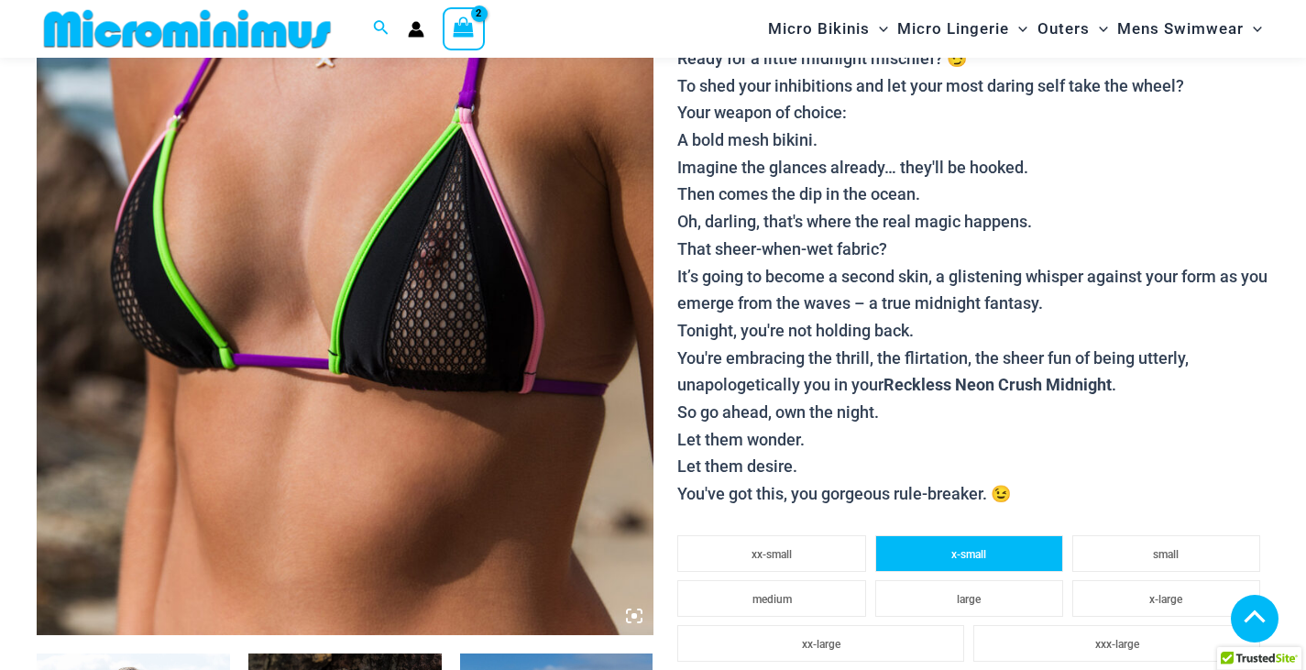
click at [988, 543] on li "x-small" at bounding box center [969, 553] width 188 height 37
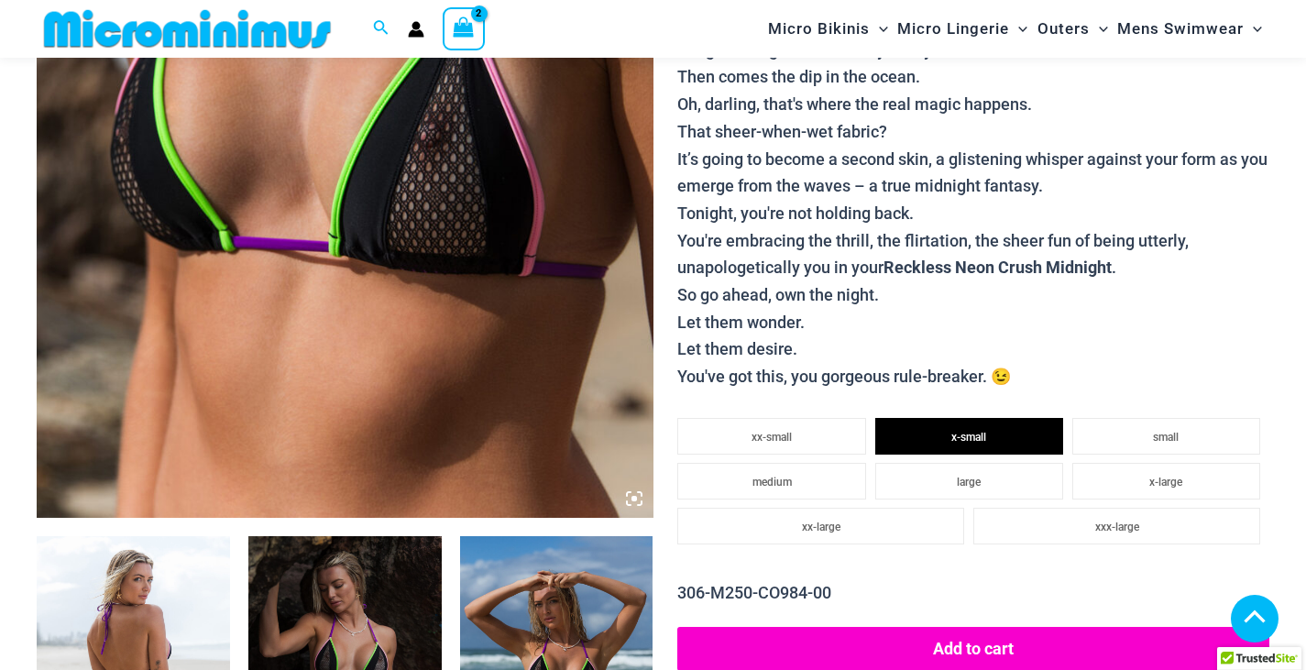
scroll to position [640, 0]
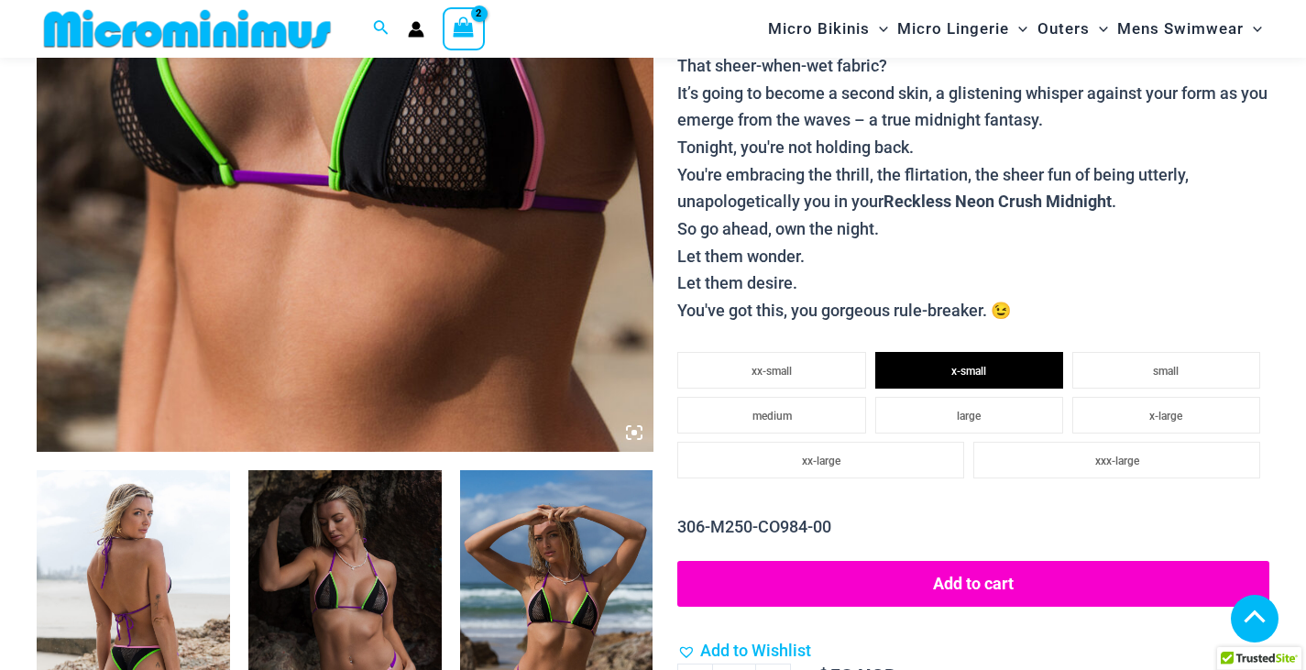
click at [973, 563] on button "Add to cart" at bounding box center [973, 584] width 592 height 46
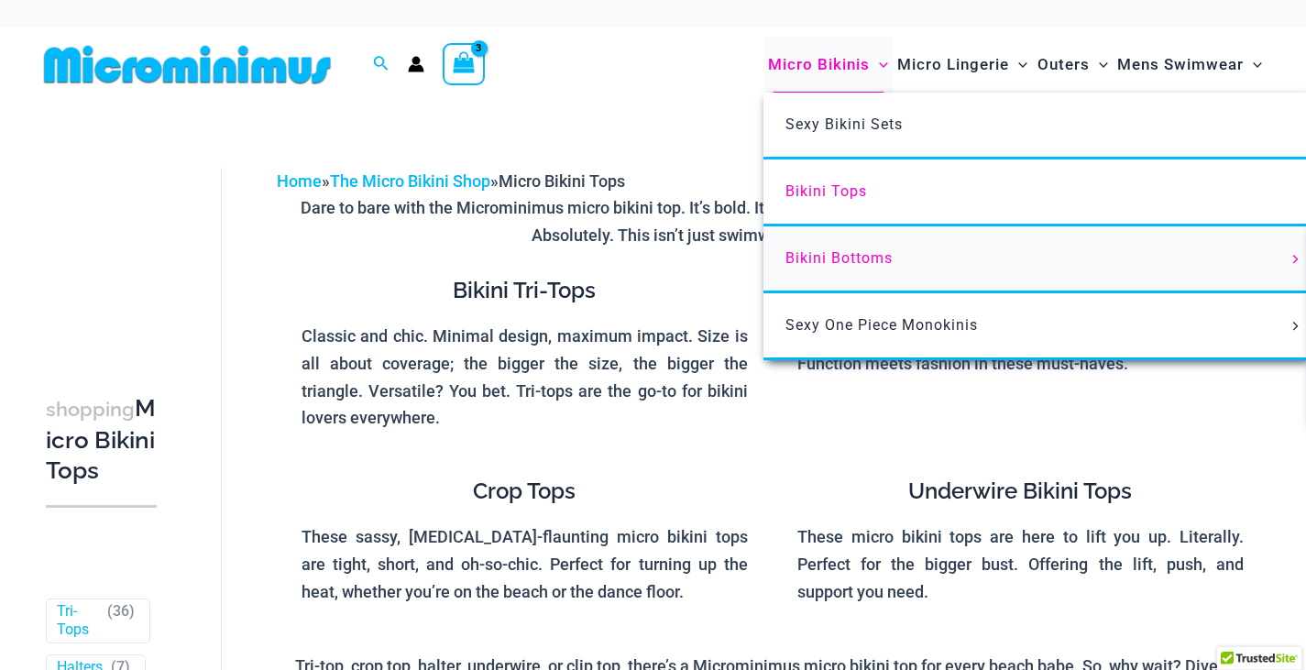
click at [832, 263] on span "Bikini Bottoms" at bounding box center [839, 257] width 107 height 17
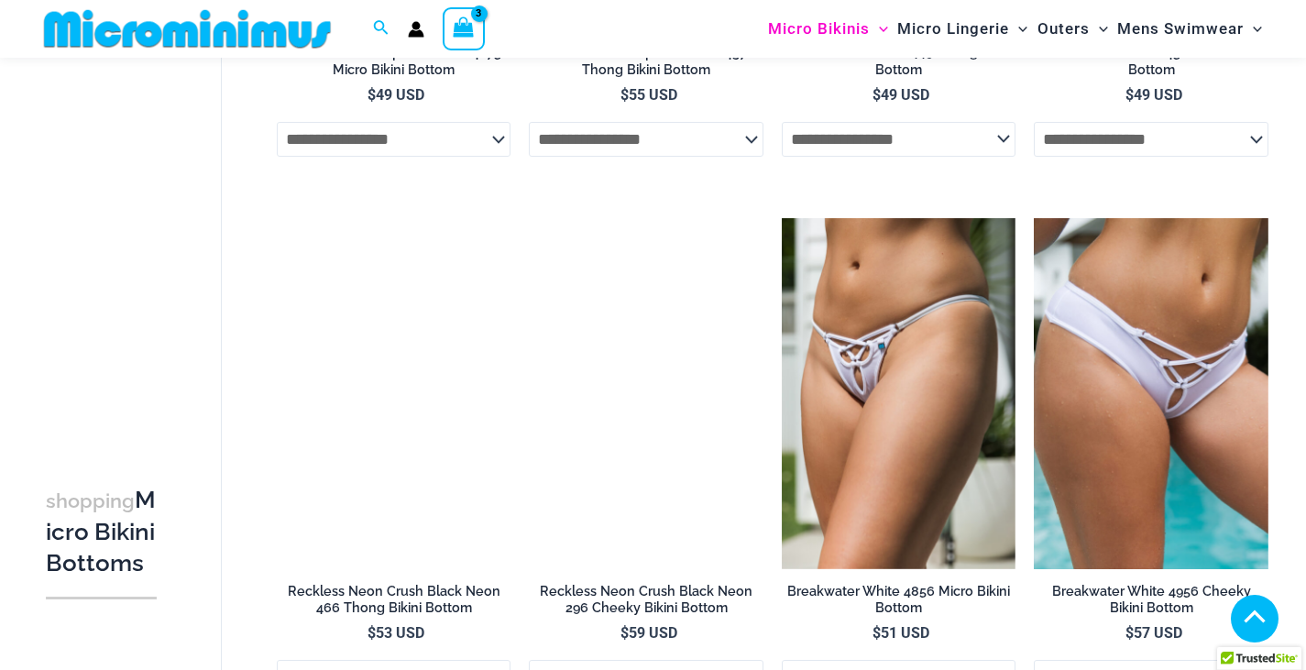
scroll to position [2003, 0]
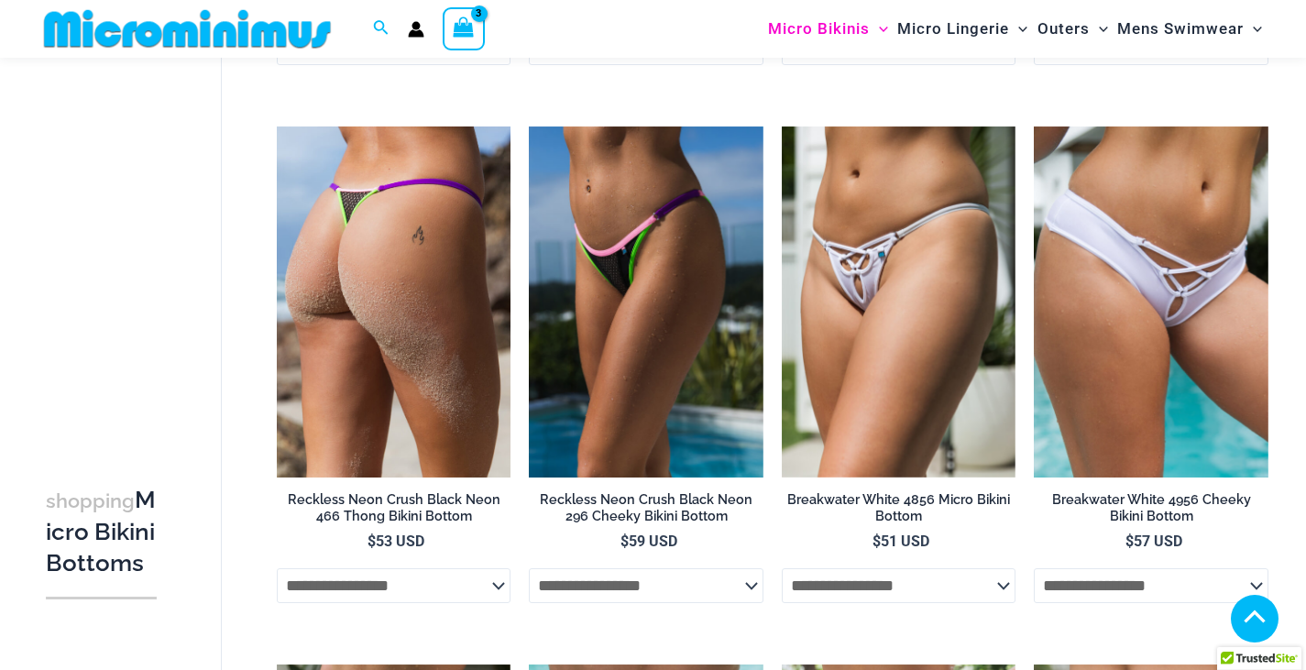
click at [366, 366] on img at bounding box center [394, 301] width 235 height 351
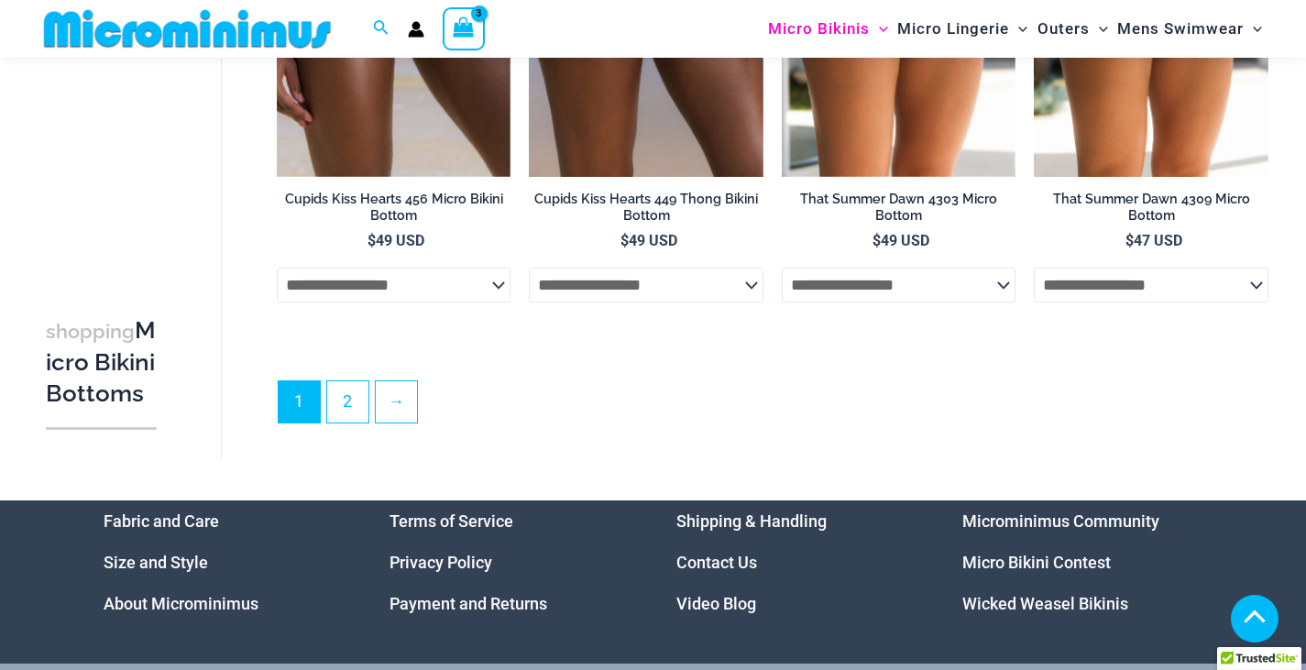
scroll to position [5018, 0]
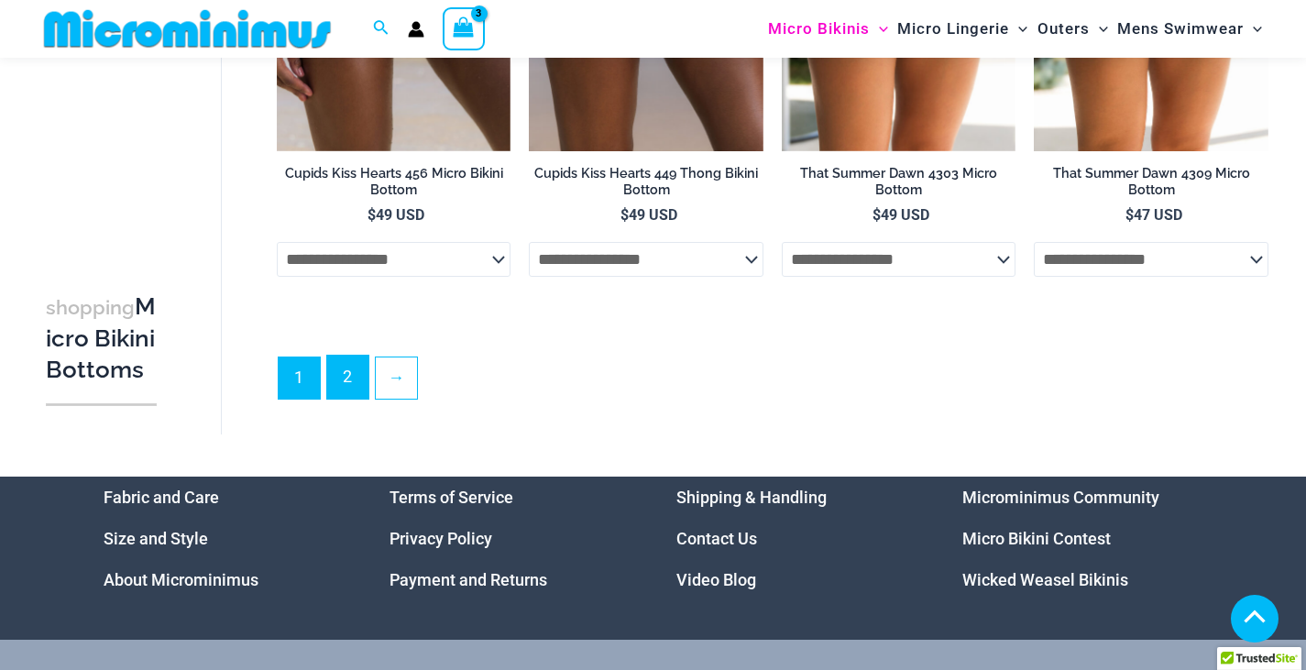
click at [343, 389] on link "2" at bounding box center [347, 377] width 41 height 43
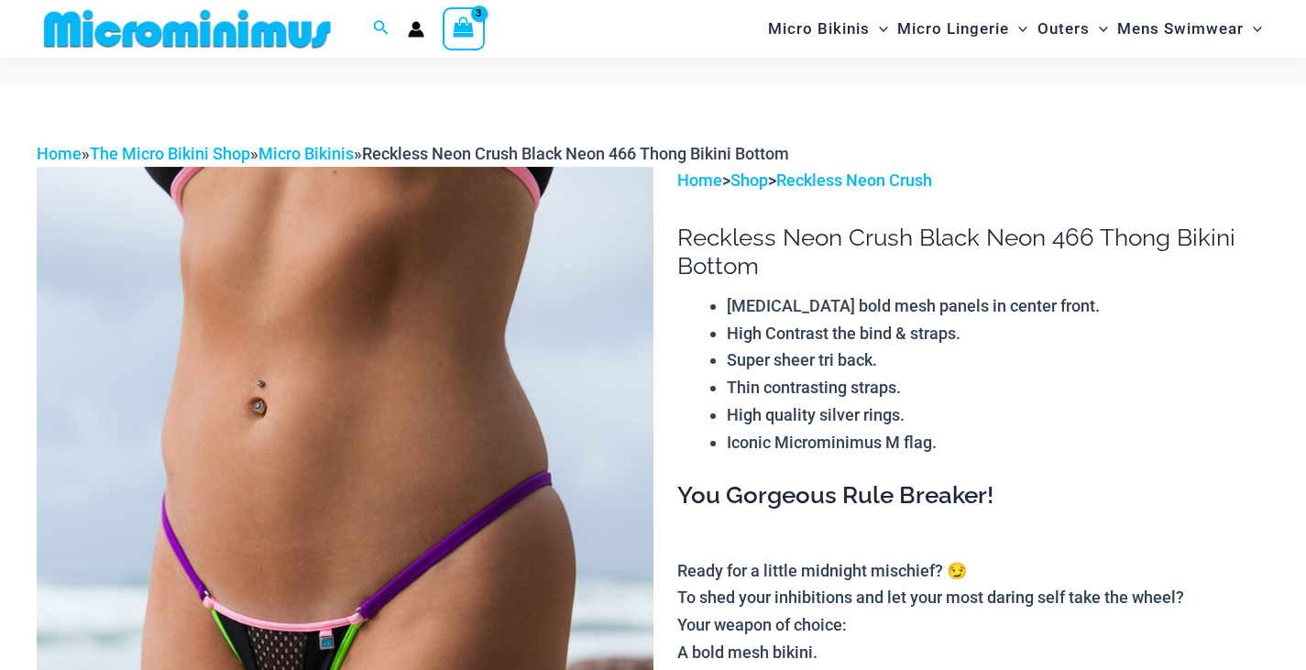
scroll to position [183, 0]
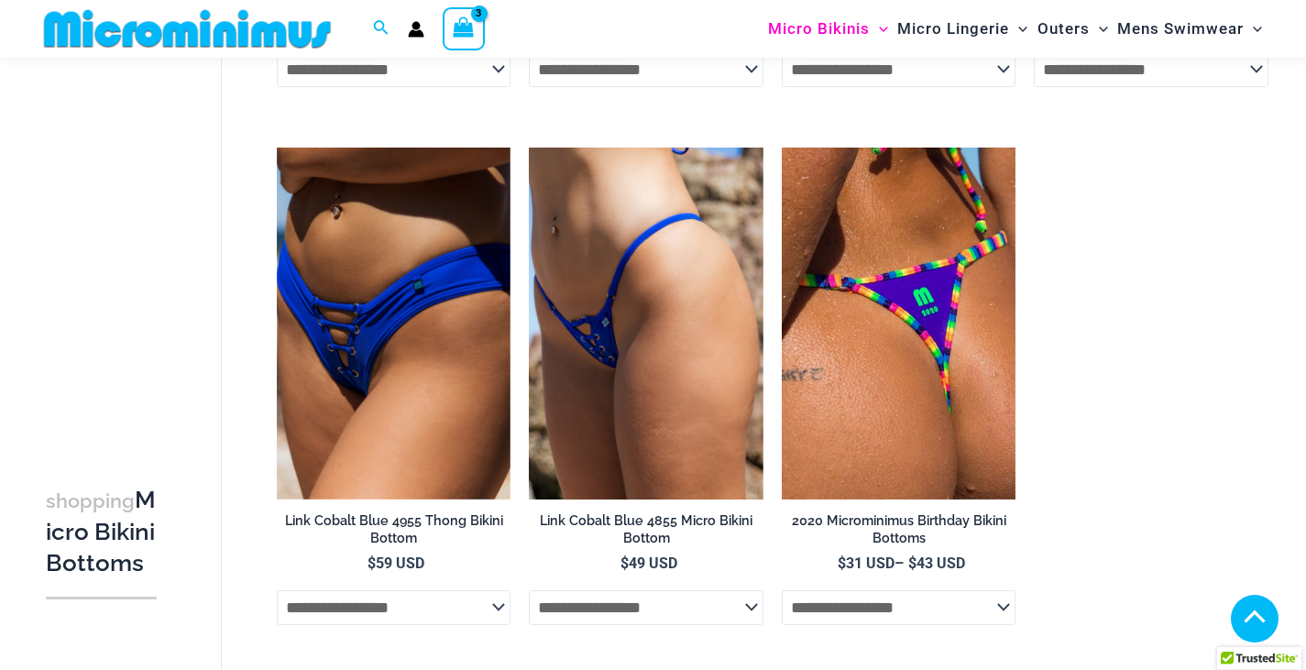
scroll to position [3833, 0]
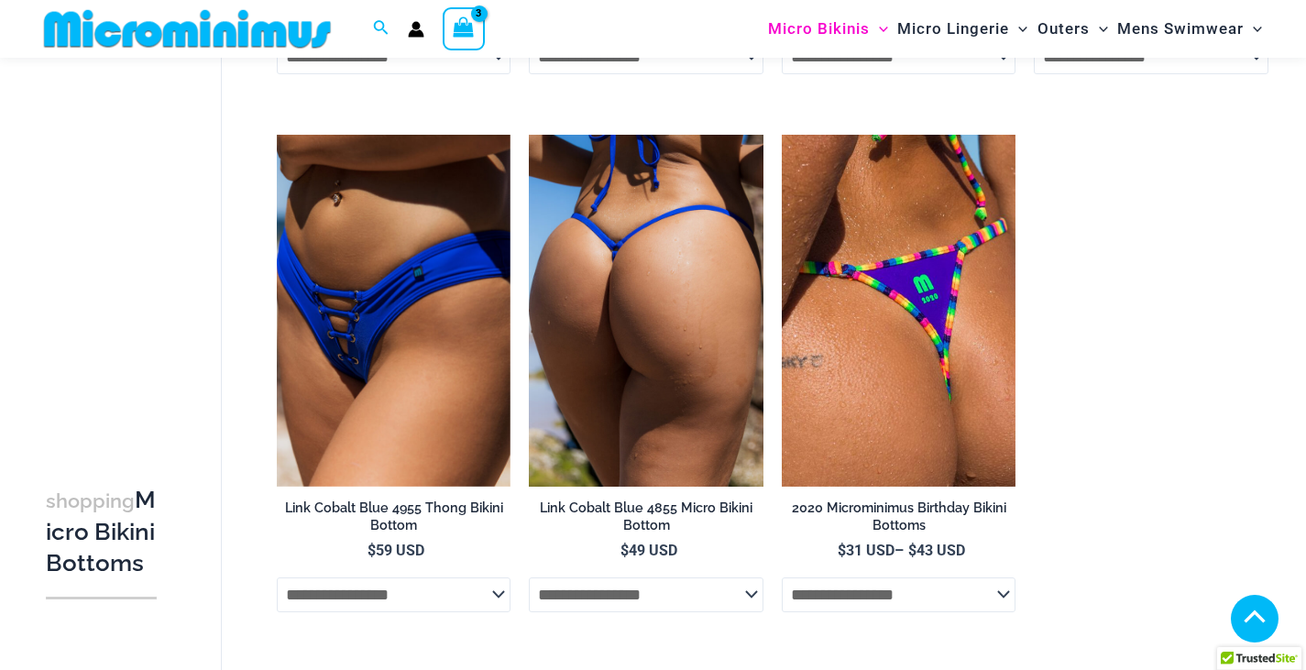
click at [614, 339] on img at bounding box center [646, 310] width 235 height 351
